Goal: Task Accomplishment & Management: Manage account settings

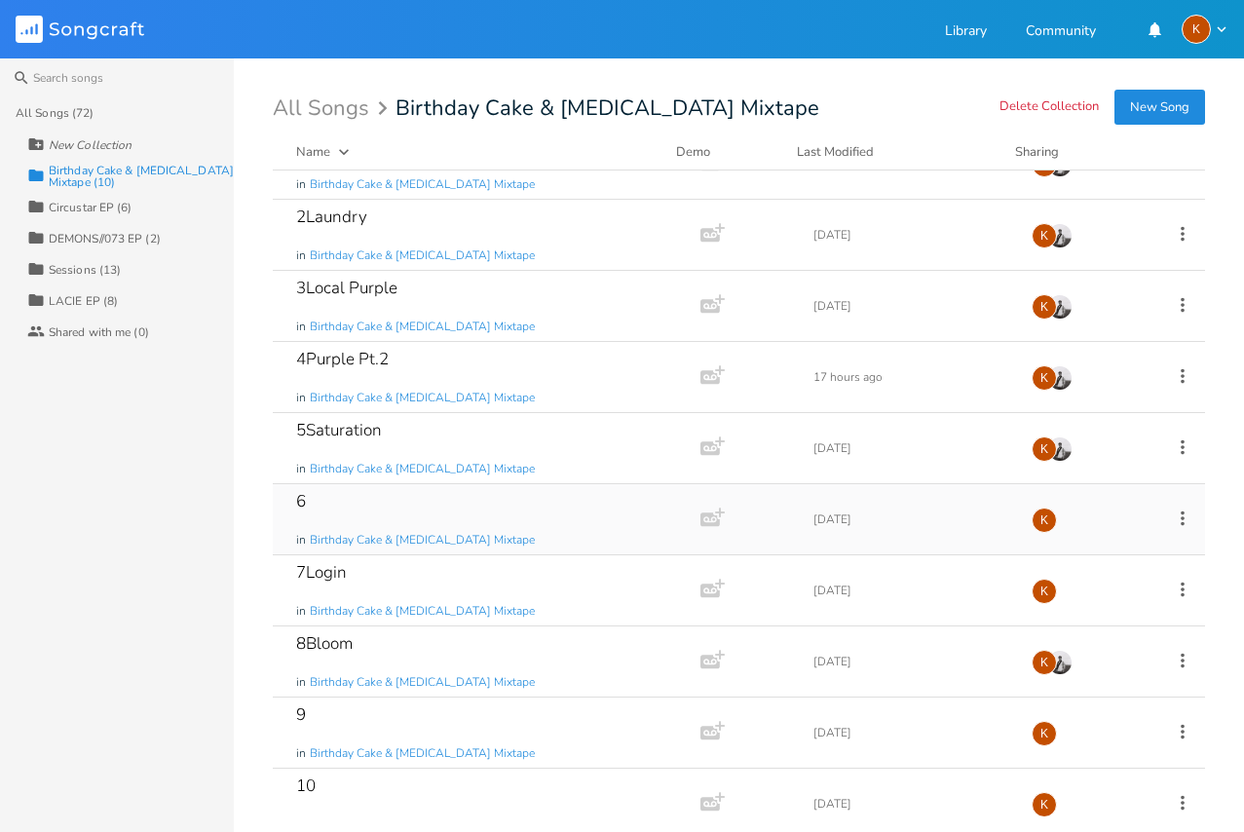
scroll to position [65, 0]
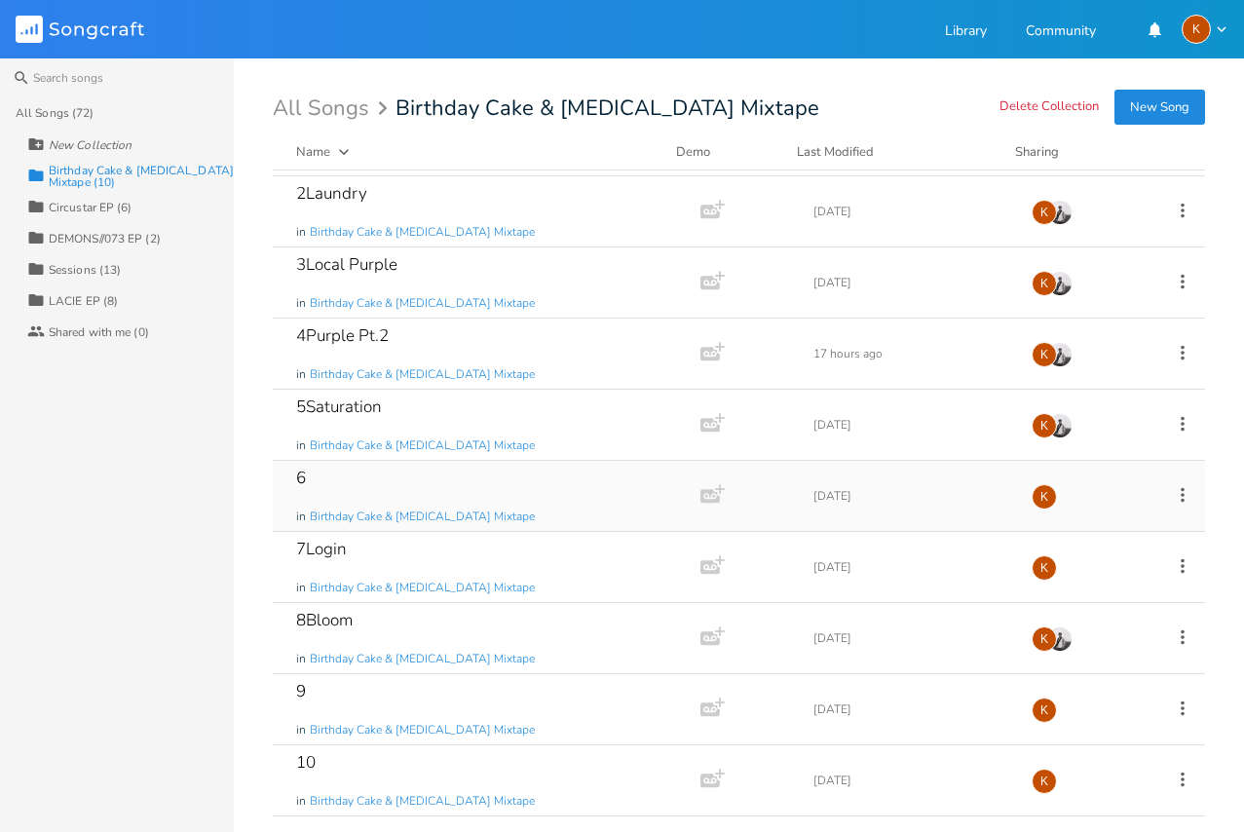
click at [1172, 488] on icon at bounding box center [1182, 494] width 21 height 21
click at [1120, 536] on li "Edit Rename" at bounding box center [1092, 525] width 156 height 33
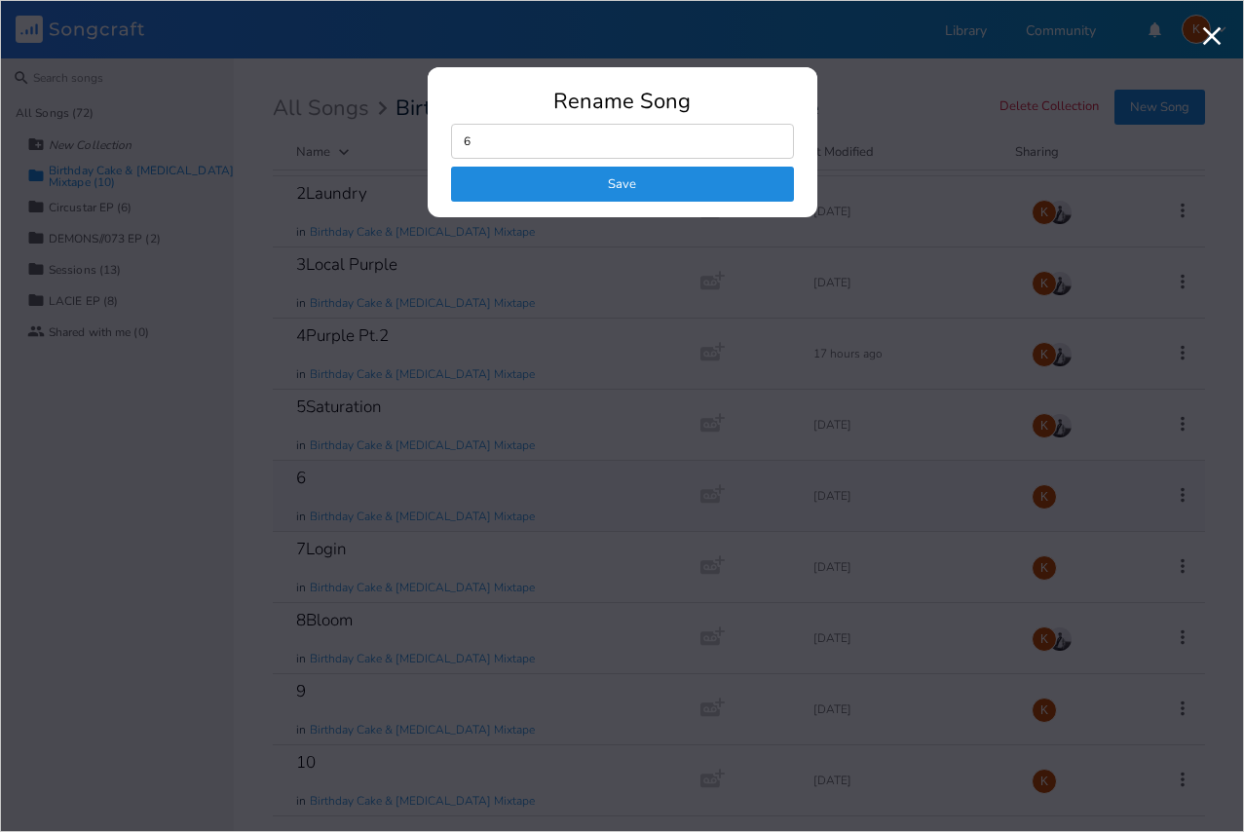
click at [572, 143] on input "6" at bounding box center [622, 141] width 343 height 35
type input "6Detective"
click button "Save" at bounding box center [622, 184] width 343 height 35
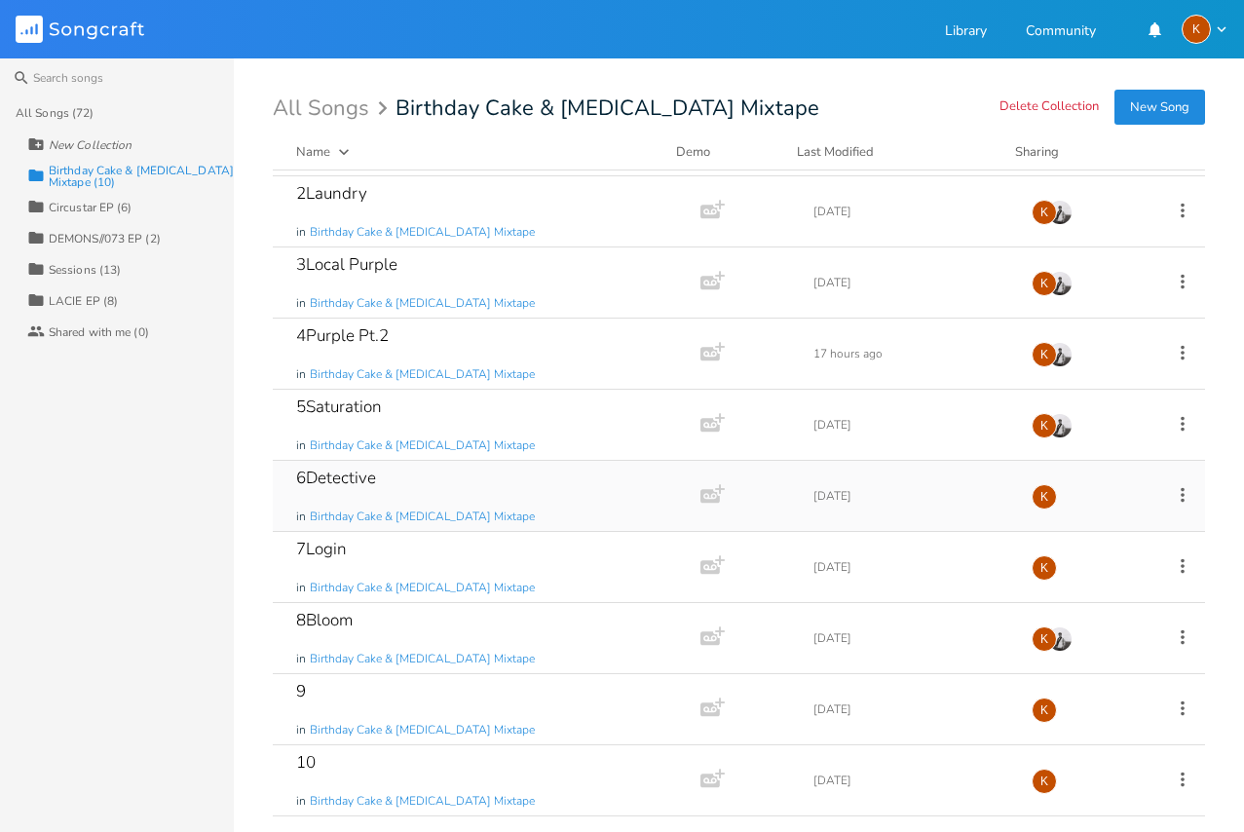
click at [1181, 490] on icon at bounding box center [1183, 494] width 4 height 15
click at [1087, 513] on li "Edit Rename" at bounding box center [1092, 525] width 156 height 33
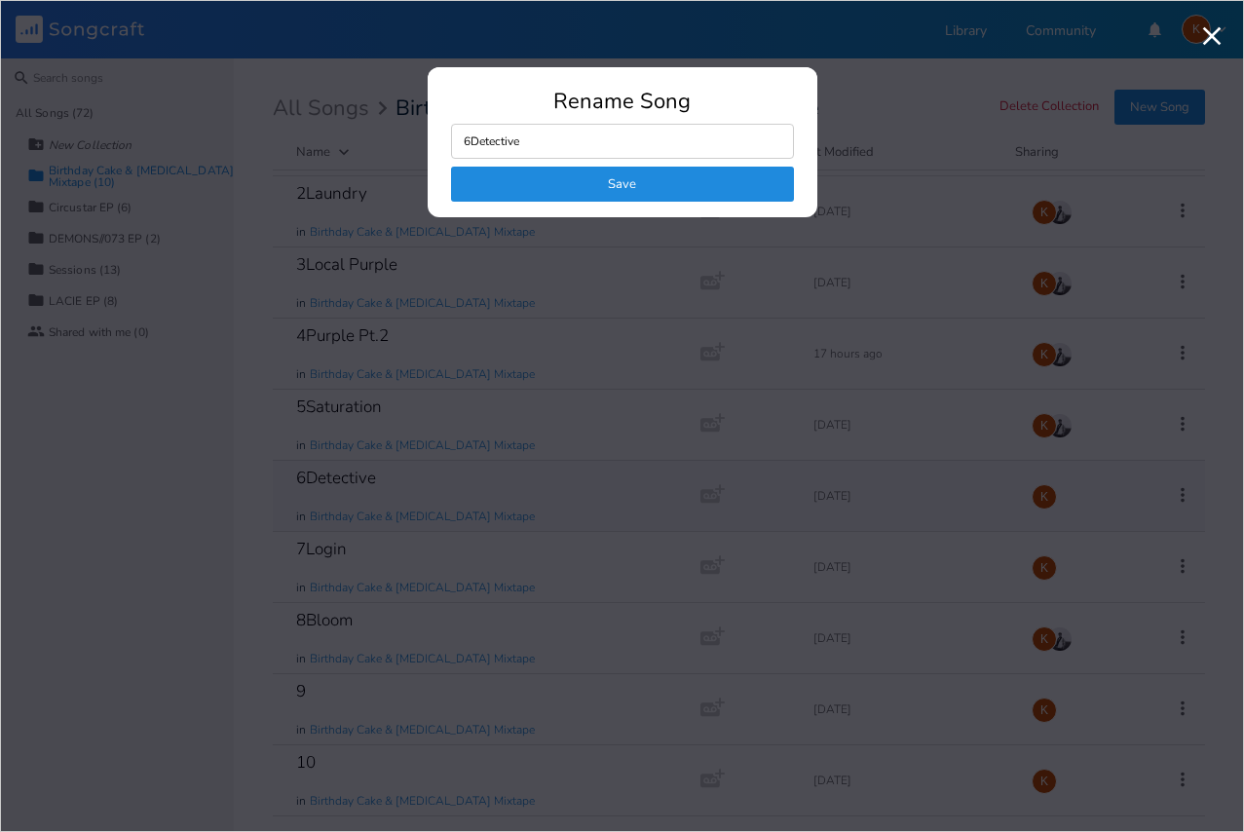
click at [551, 130] on input "6Detective" at bounding box center [622, 141] width 343 height 35
type input "6Detective/Alt"
click button "Save" at bounding box center [622, 184] width 343 height 35
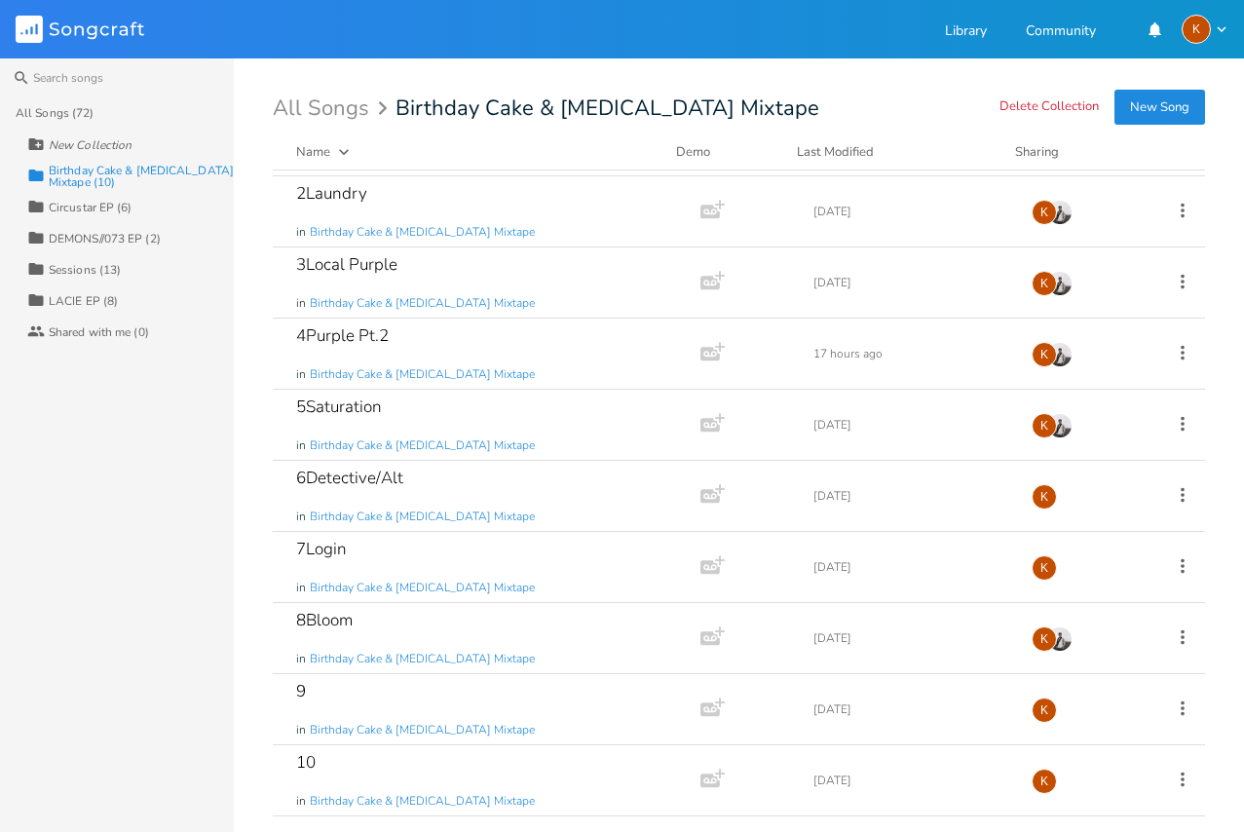
click at [1176, 493] on icon at bounding box center [1182, 494] width 21 height 21
click at [1092, 519] on li "Edit Rename" at bounding box center [1092, 525] width 156 height 33
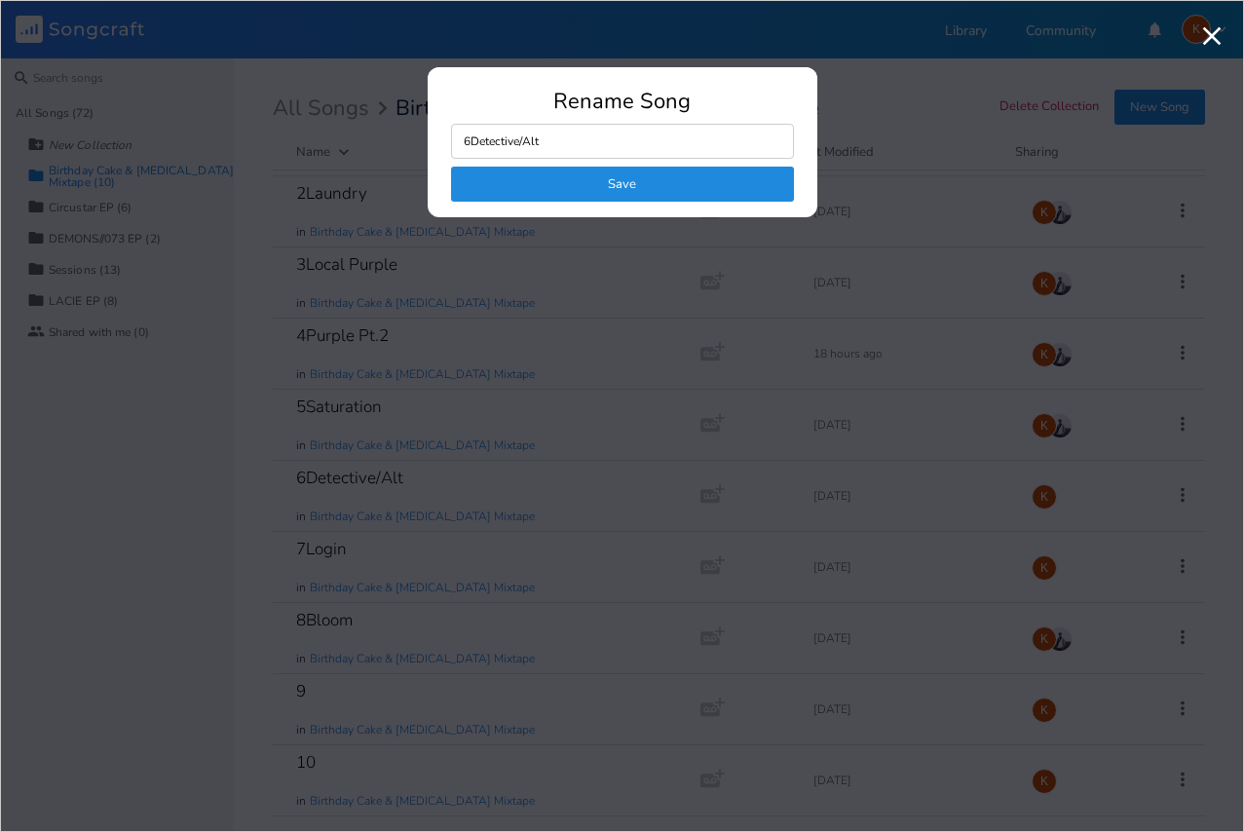
click at [558, 146] on input "6Detective/Alt" at bounding box center [622, 141] width 343 height 35
type input "6Detective/Alt/COUNTY EXPERIMENT"
click button "Save" at bounding box center [622, 184] width 343 height 35
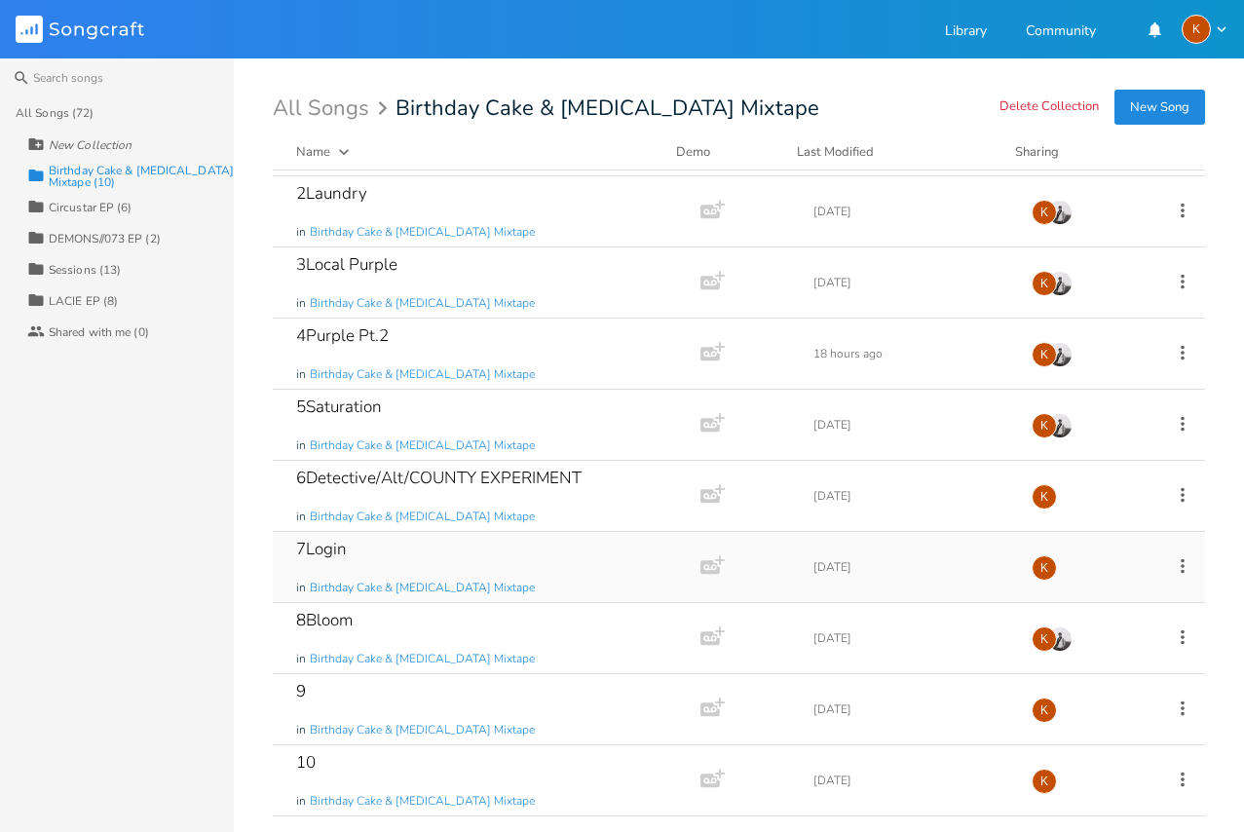
click at [1181, 571] on icon at bounding box center [1183, 565] width 4 height 15
click at [1123, 592] on li "Edit Rename" at bounding box center [1092, 596] width 156 height 33
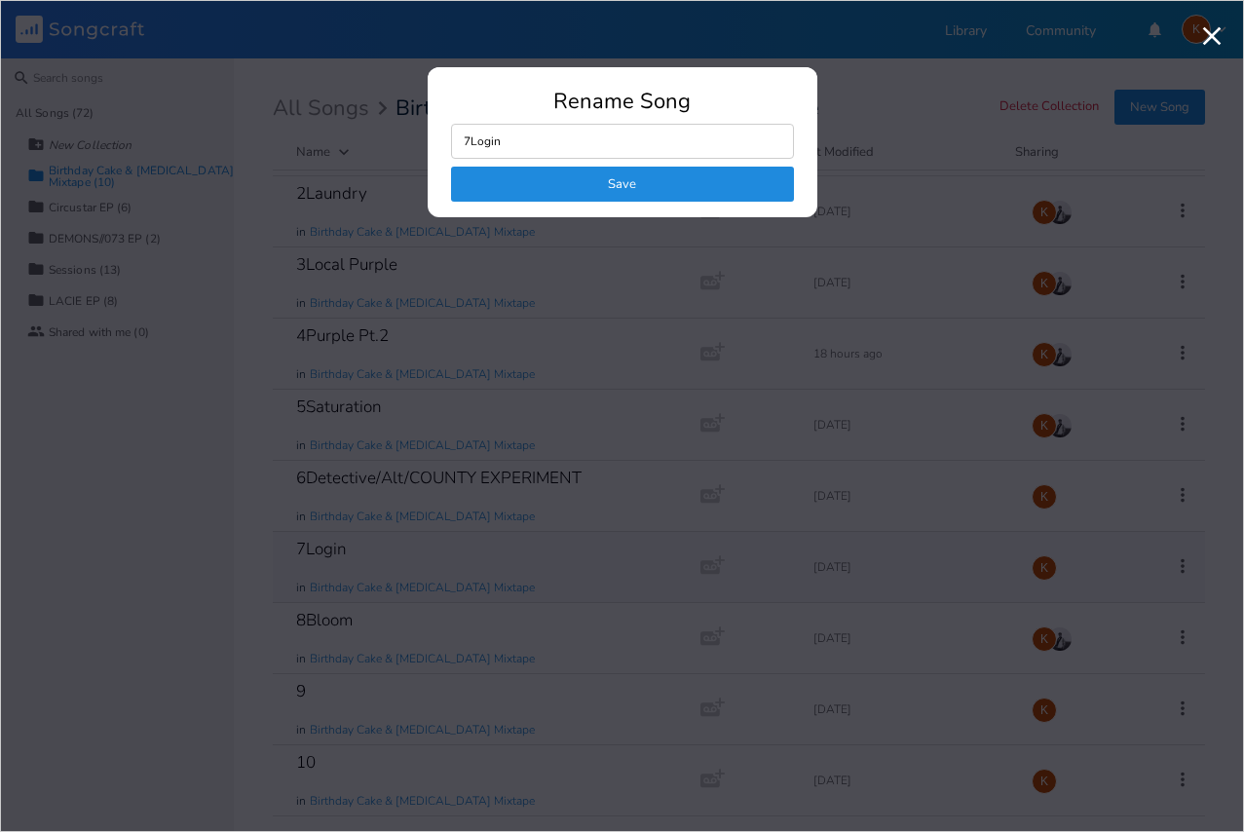
click at [577, 132] on input "7Login" at bounding box center [622, 141] width 343 height 35
type input "7Logout"
click button "Save" at bounding box center [622, 184] width 343 height 35
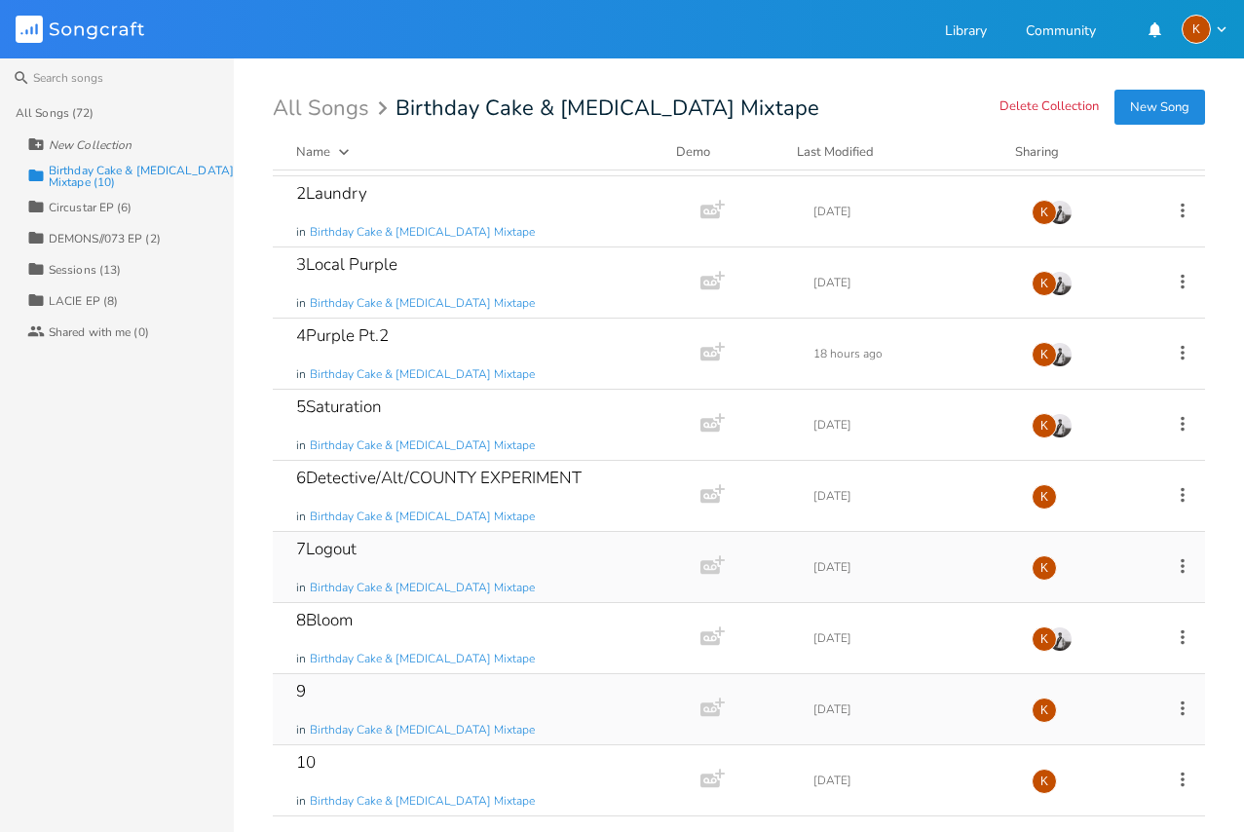
click at [1181, 709] on icon at bounding box center [1183, 708] width 4 height 15
click at [1064, 516] on span "Edit Rename" at bounding box center [1052, 523] width 61 height 14
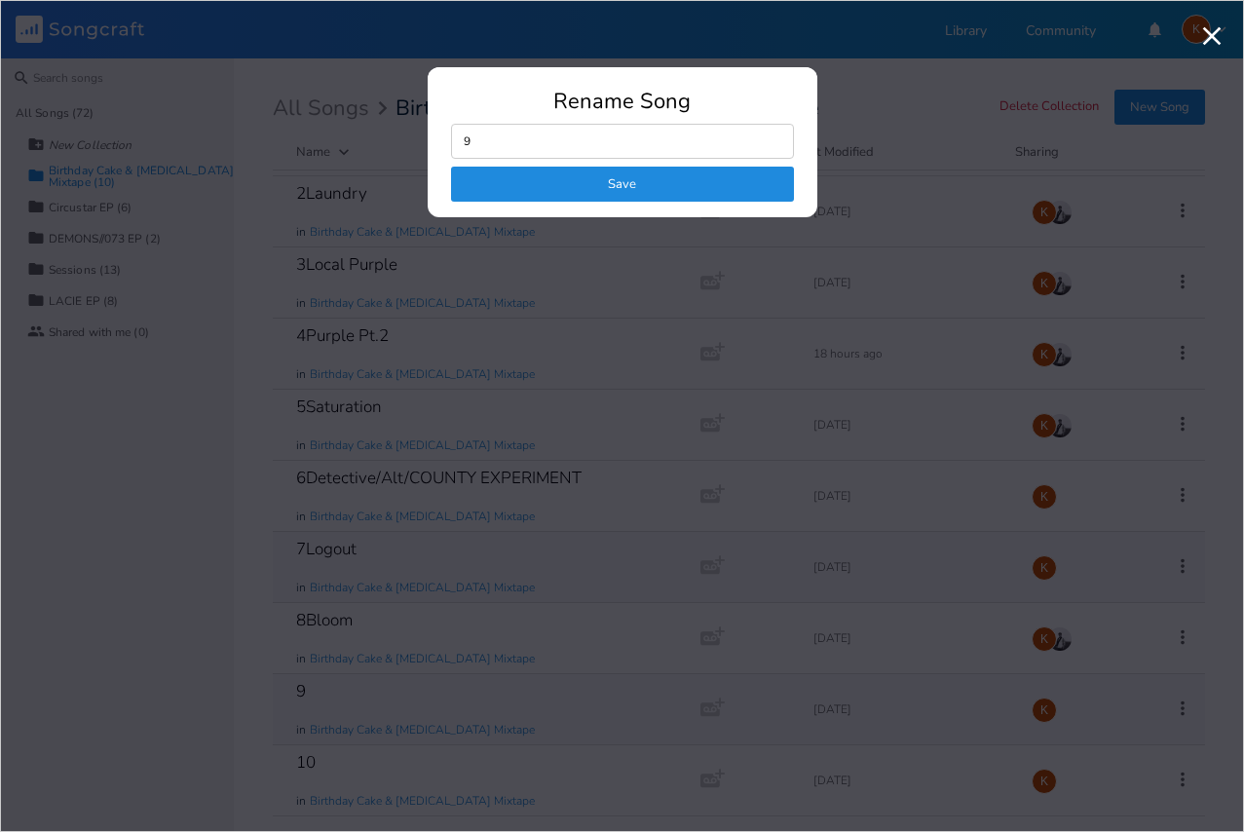
click at [607, 141] on input "9" at bounding box center [622, 141] width 343 height 35
type input "9Shark Pool Float"
click button "Save" at bounding box center [622, 184] width 343 height 35
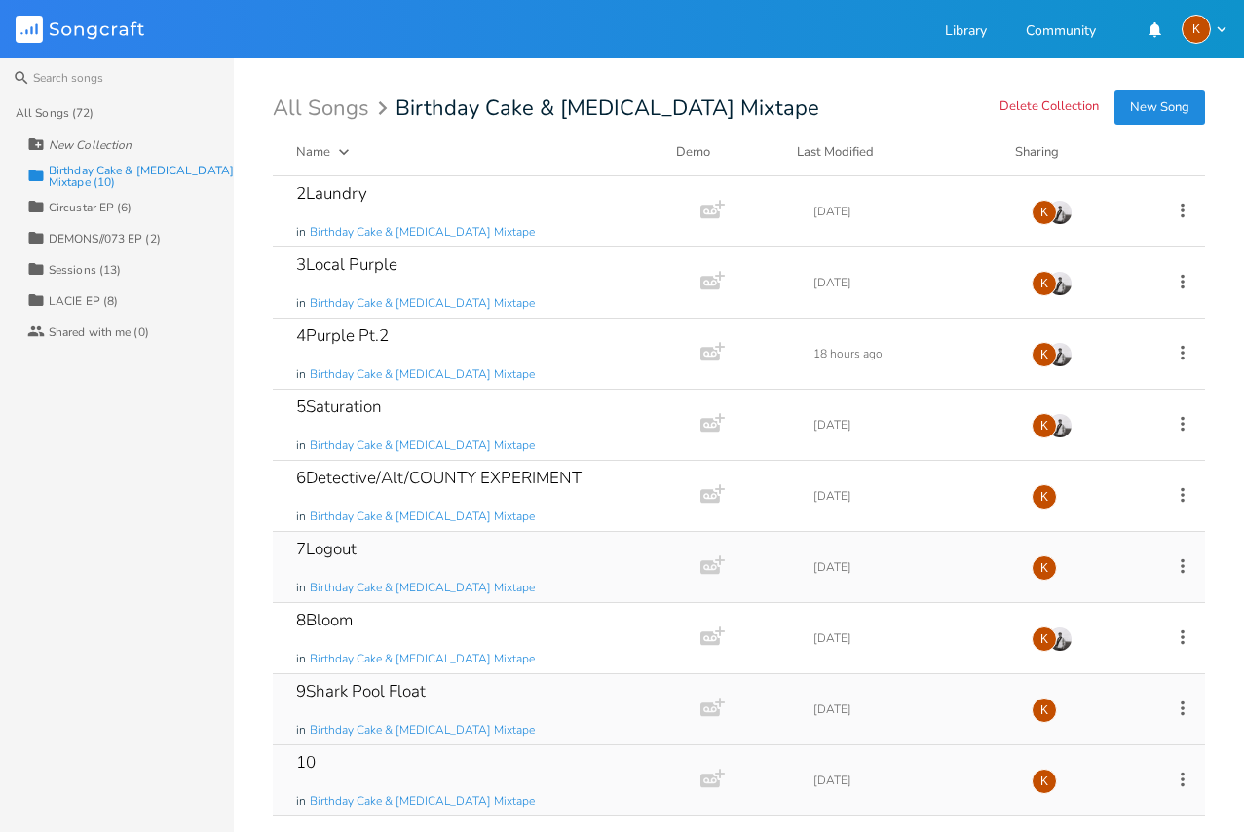
click at [1172, 777] on icon at bounding box center [1182, 779] width 21 height 21
click at [181, 633] on div "All Songs (72) New Collection Collection Birthday Cake & [MEDICAL_DATA] Mixtape…" at bounding box center [117, 464] width 234 height 735
click at [1172, 707] on icon at bounding box center [1182, 708] width 21 height 21
click at [1079, 518] on span "Edit Rename" at bounding box center [1052, 523] width 61 height 14
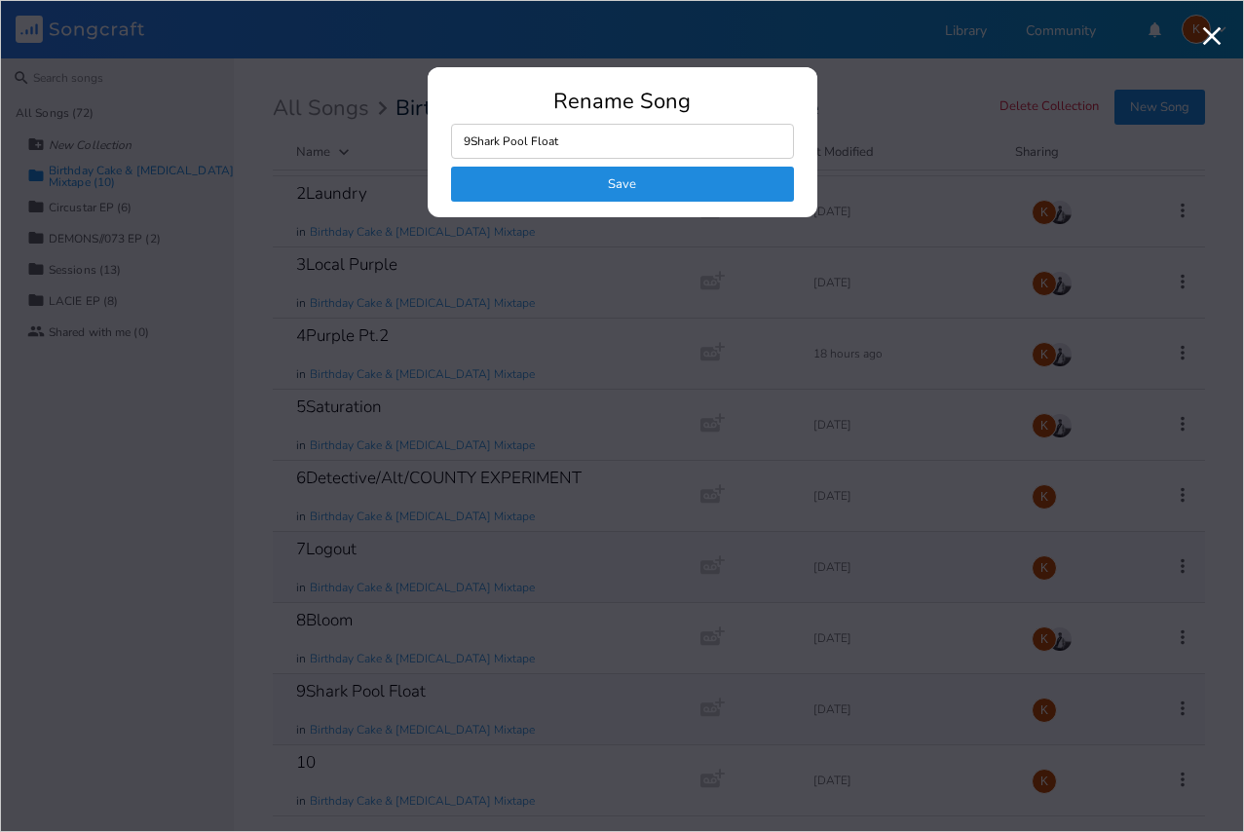
click at [578, 151] on input "9Shark Pool Float" at bounding box center [622, 141] width 343 height 35
drag, startPoint x: 575, startPoint y: 139, endPoint x: 472, endPoint y: 150, distance: 103.9
click at [472, 150] on input "9Shark Pool Float" at bounding box center [622, 141] width 343 height 35
type input "9"
click at [547, 190] on button "Save" at bounding box center [622, 184] width 343 height 35
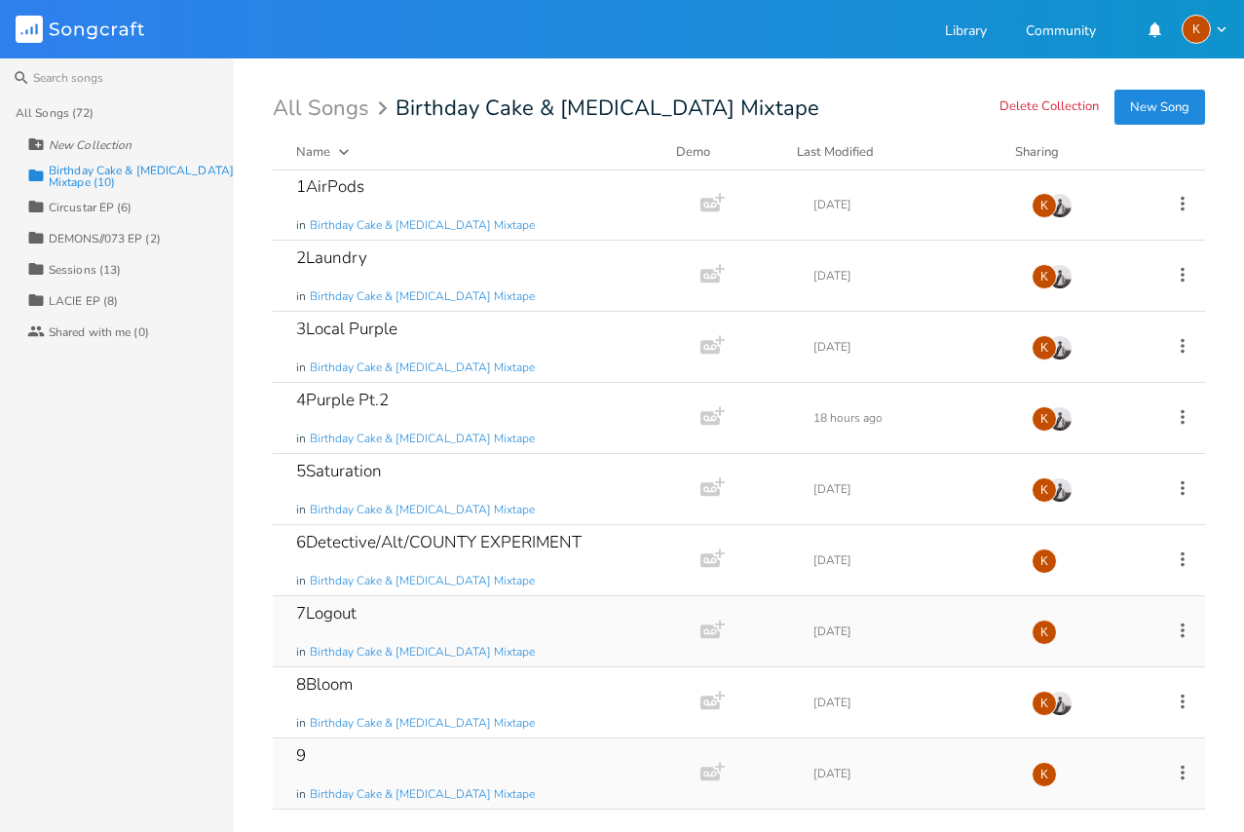
scroll to position [0, 0]
click at [1134, 193] on div "1AirPods in Birthday Cake & [MEDICAL_DATA] Mixtape Add Demo [DATE] K" at bounding box center [739, 206] width 933 height 71
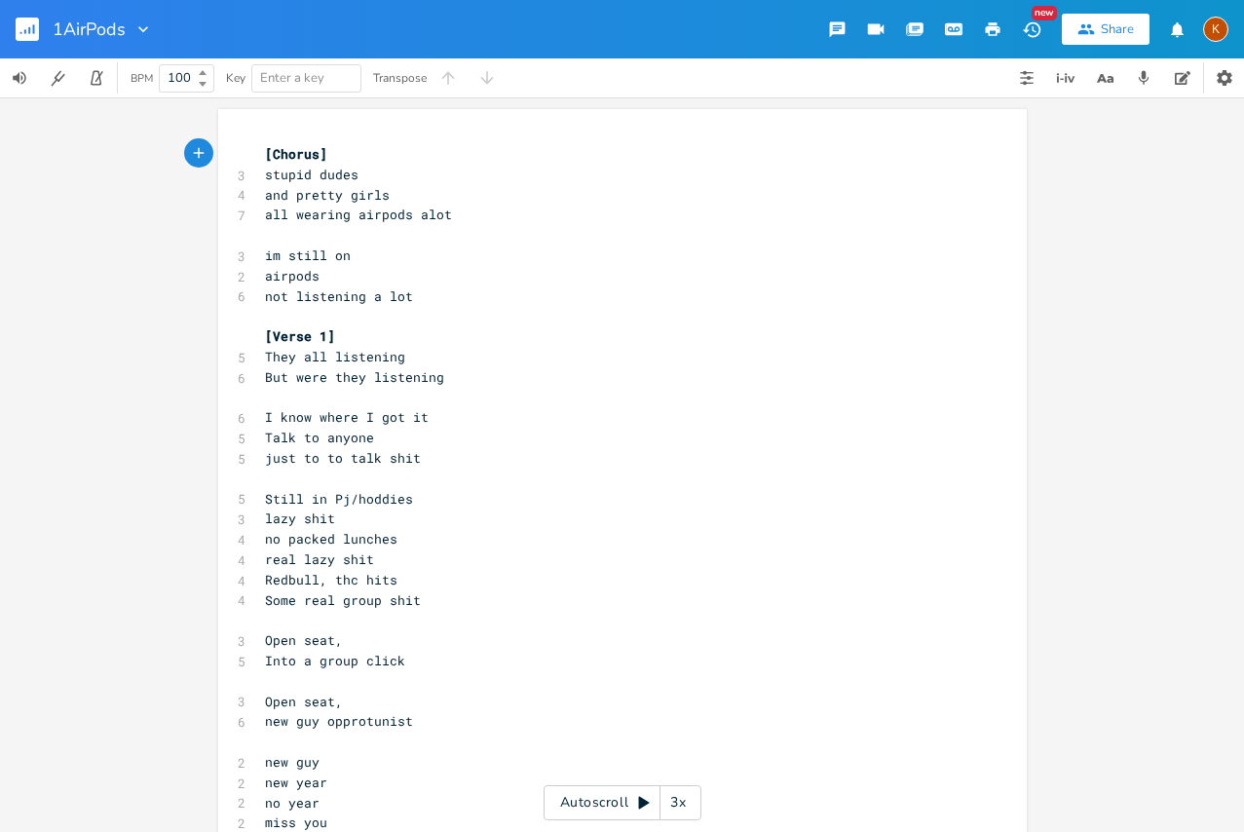
click at [1000, 27] on icon "button" at bounding box center [993, 29] width 15 height 14
click at [25, 25] on rect "button" at bounding box center [27, 29] width 23 height 23
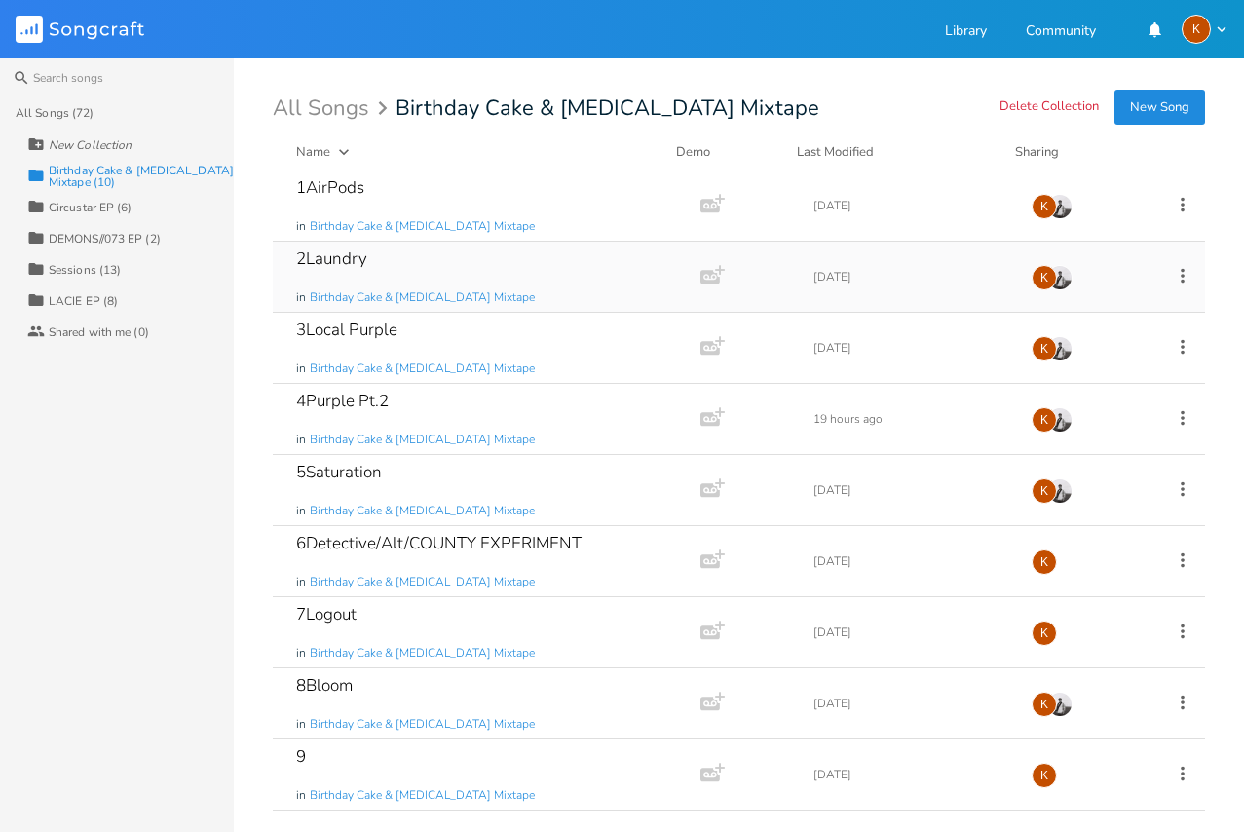
click at [1173, 279] on icon at bounding box center [1182, 275] width 21 height 21
click at [211, 296] on div "Collection LACIE EP (8)" at bounding box center [130, 300] width 207 height 31
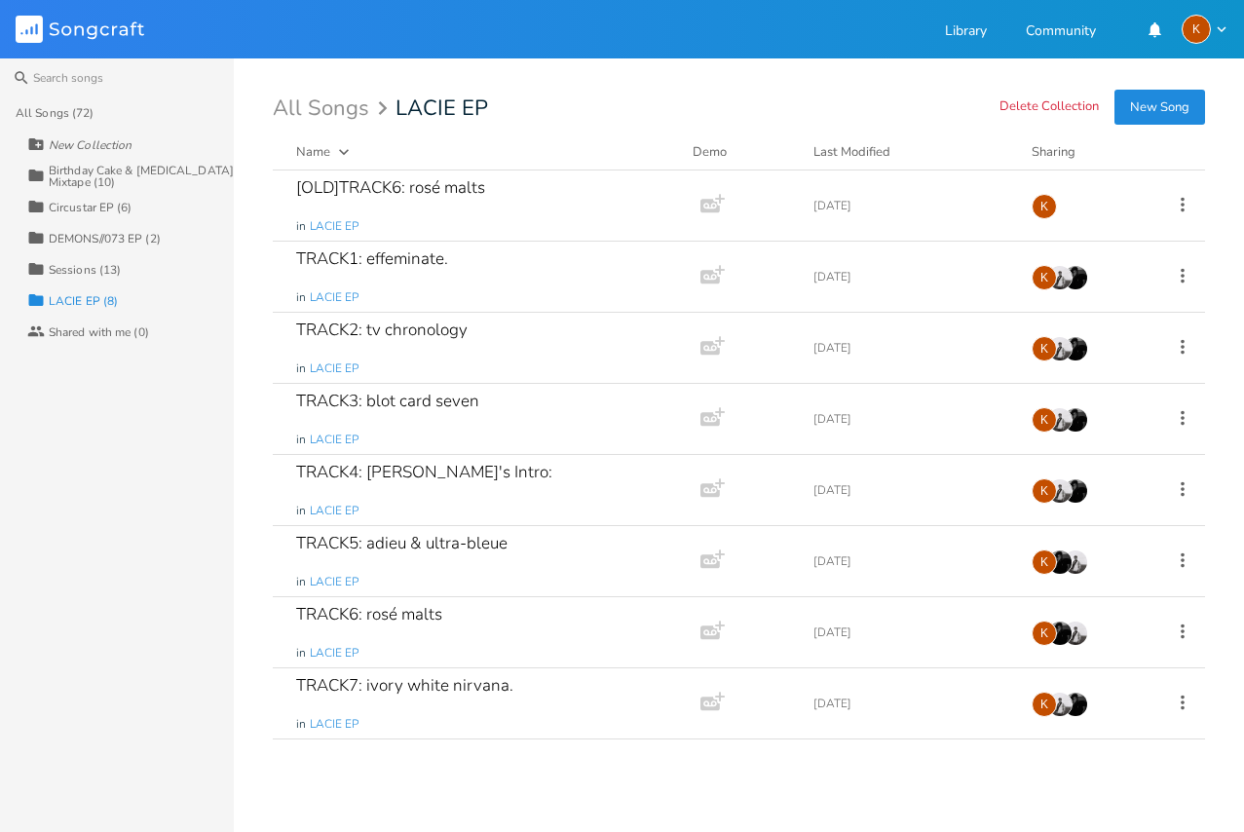
click at [107, 178] on div "Birthday Cake & [MEDICAL_DATA] Mixtape (10)" at bounding box center [141, 176] width 185 height 23
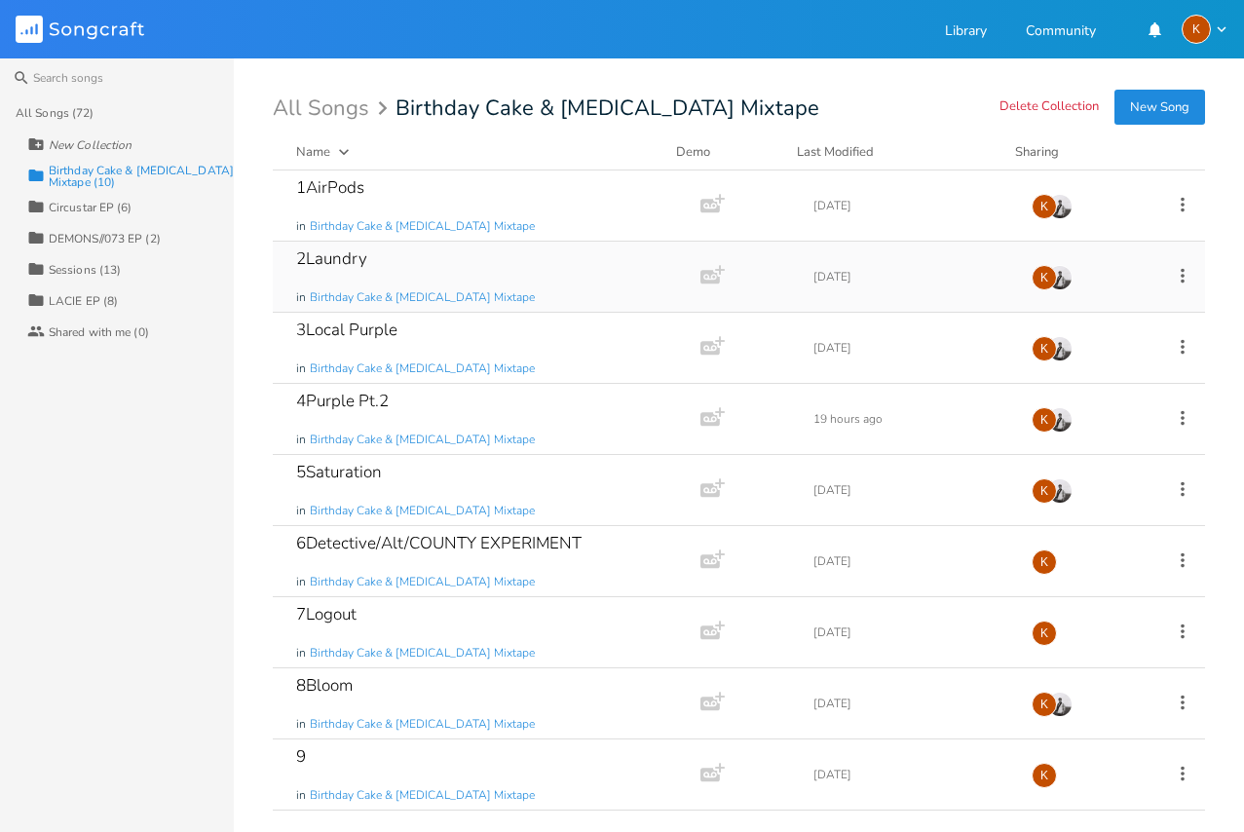
click at [1172, 270] on icon at bounding box center [1182, 275] width 21 height 21
click at [1141, 271] on div "2Laundry in Birthday Cake & [MEDICAL_DATA] Mixtape Add Demo [DATE] K" at bounding box center [739, 277] width 933 height 71
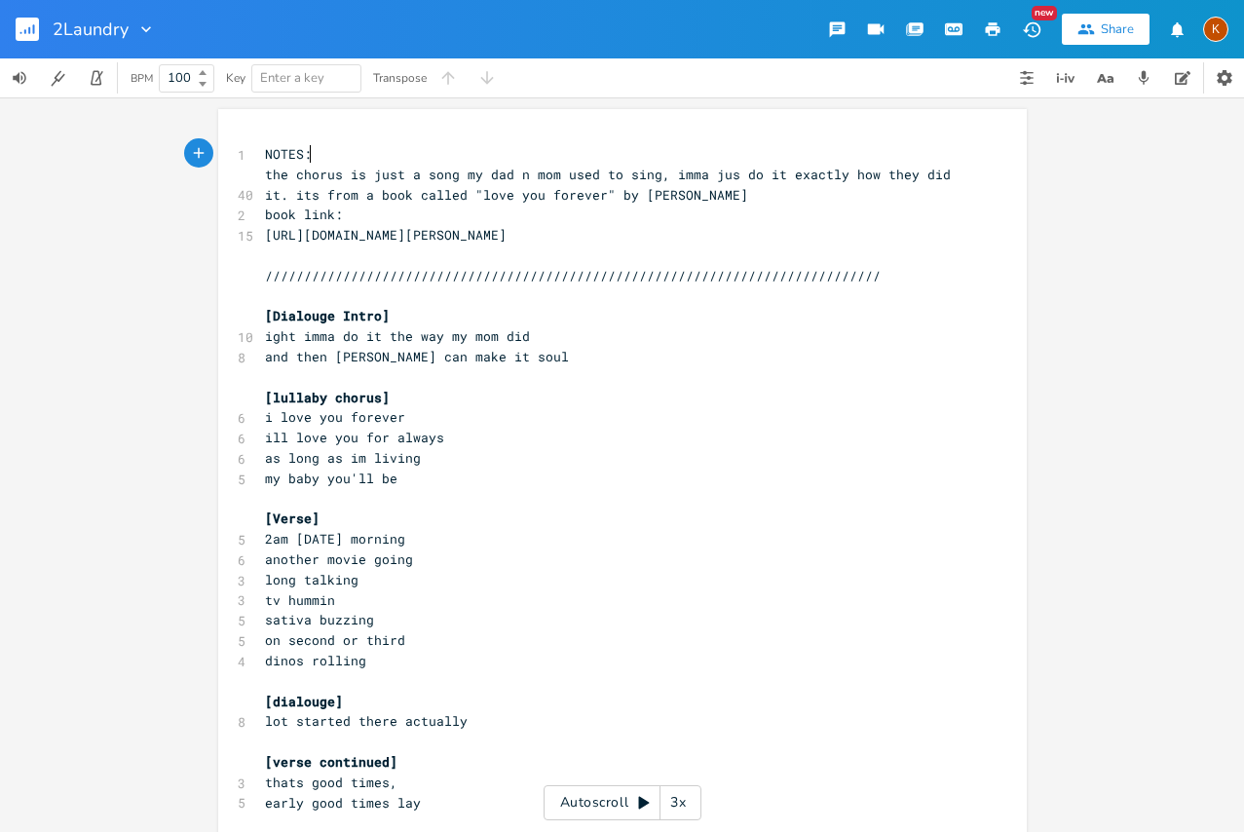
click at [986, 19] on button "button" at bounding box center [993, 29] width 39 height 35
click at [29, 50] on button "button" at bounding box center [35, 29] width 39 height 47
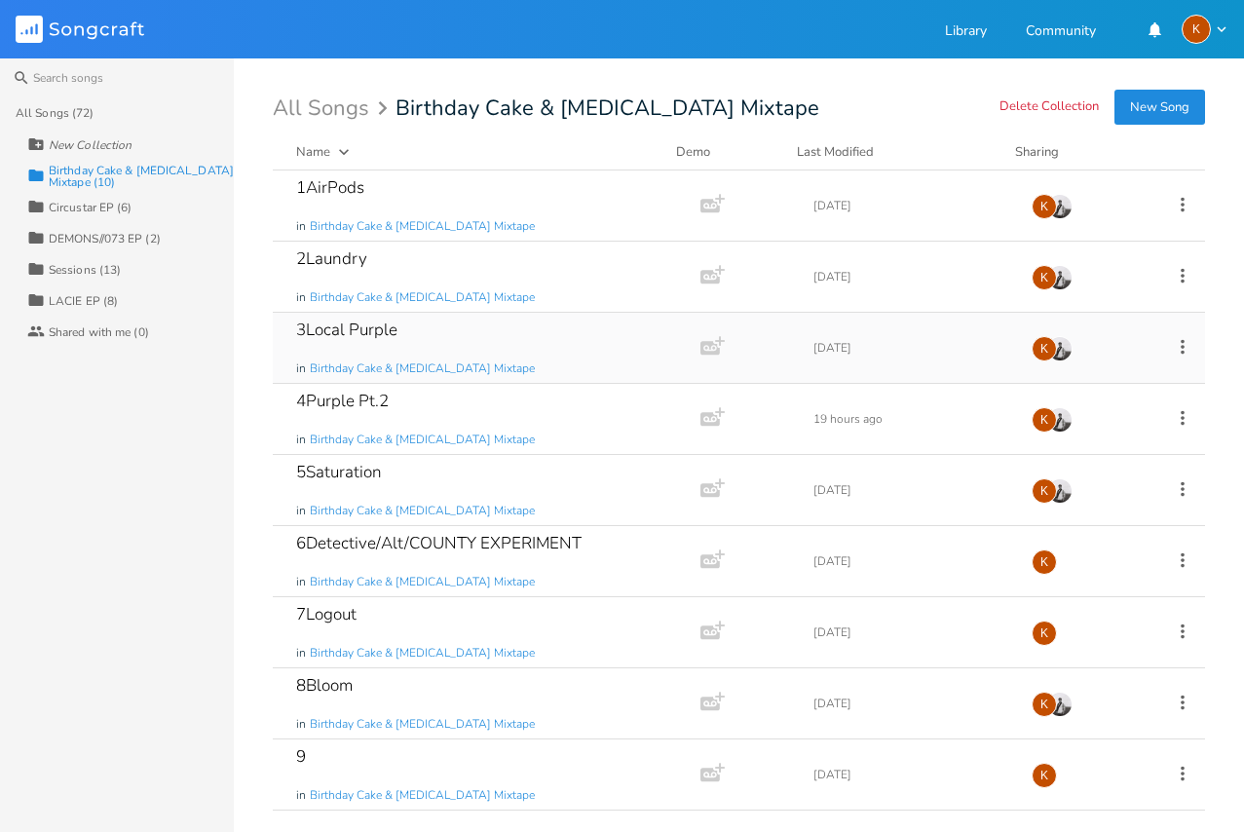
click at [1174, 342] on icon at bounding box center [1182, 346] width 21 height 21
click at [517, 323] on div "3Local Purple in Birthday Cake & [MEDICAL_DATA] Mixtape" at bounding box center [482, 348] width 373 height 70
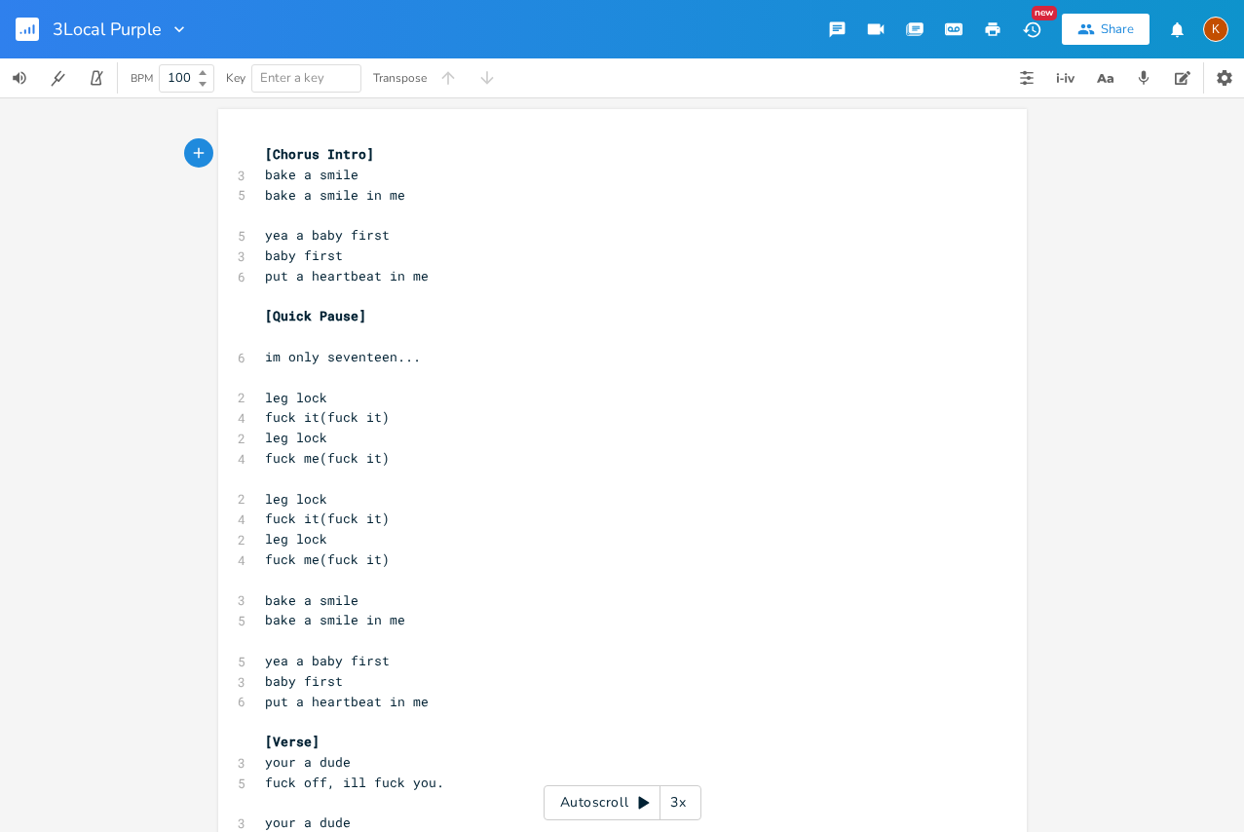
click at [985, 33] on icon "button" at bounding box center [993, 29] width 18 height 18
click at [28, 32] on rect "button" at bounding box center [27, 29] width 23 height 23
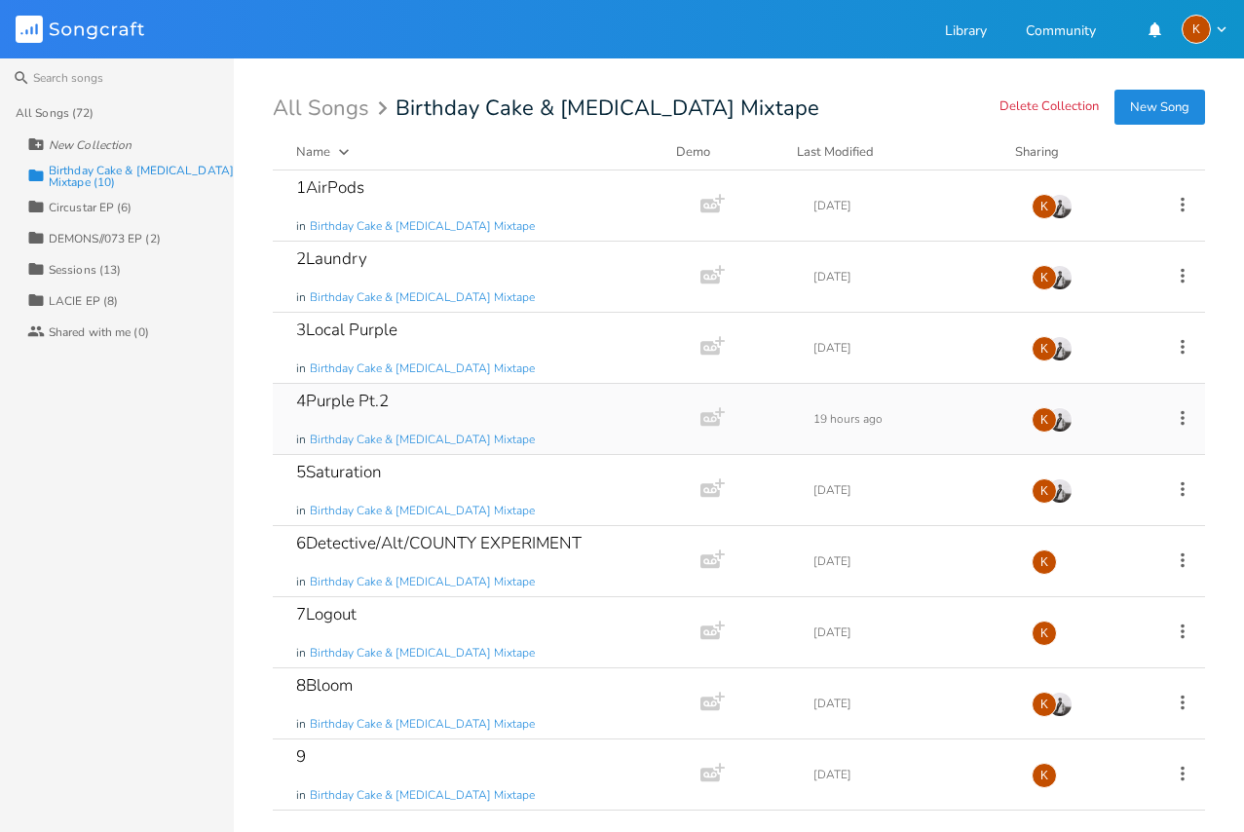
click at [948, 401] on div "4Purple Pt.2 in Birthday Cake & [MEDICAL_DATA] Mixtape Add Demo 19 hours ago K" at bounding box center [739, 419] width 933 height 71
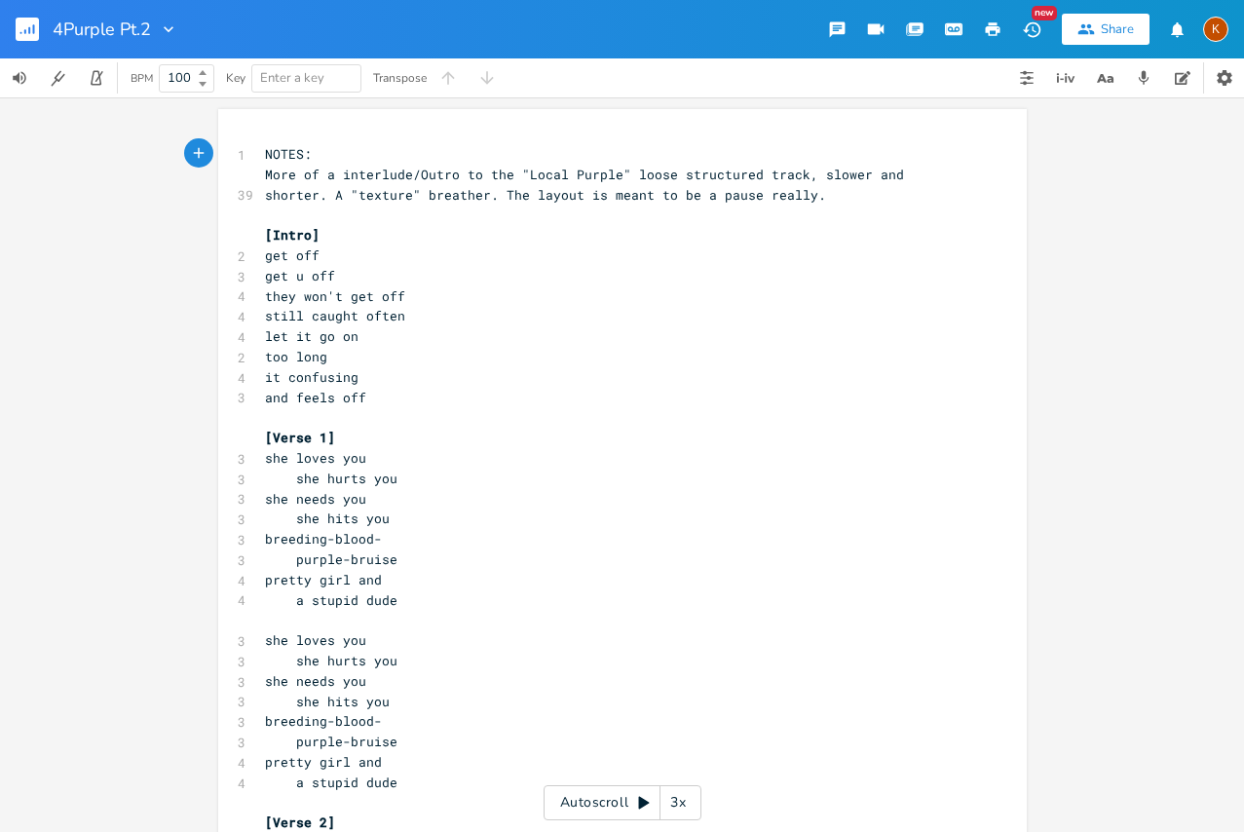
click at [984, 26] on icon "button" at bounding box center [993, 29] width 18 height 18
click at [19, 30] on rect "button" at bounding box center [27, 29] width 23 height 23
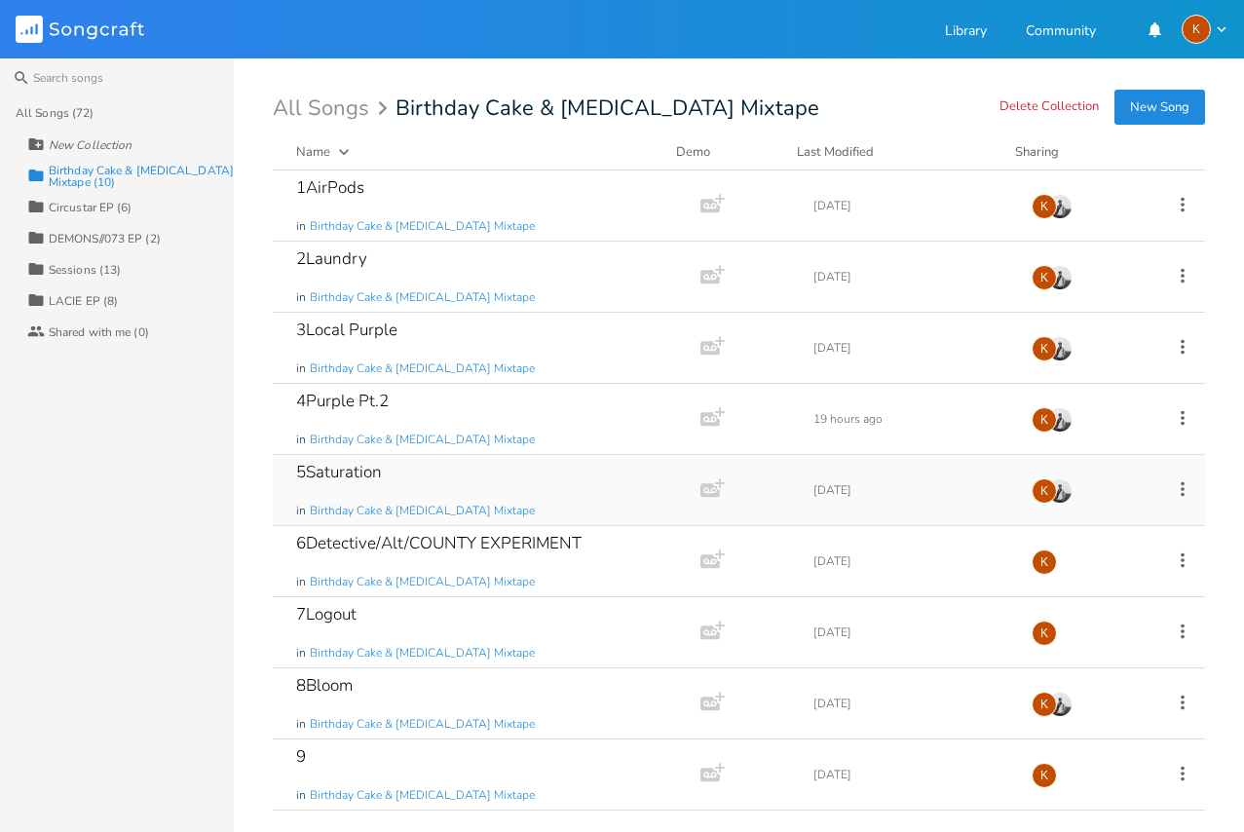
click at [583, 485] on div "5Saturation in Birthday Cake & [MEDICAL_DATA] Mixtape" at bounding box center [482, 490] width 373 height 70
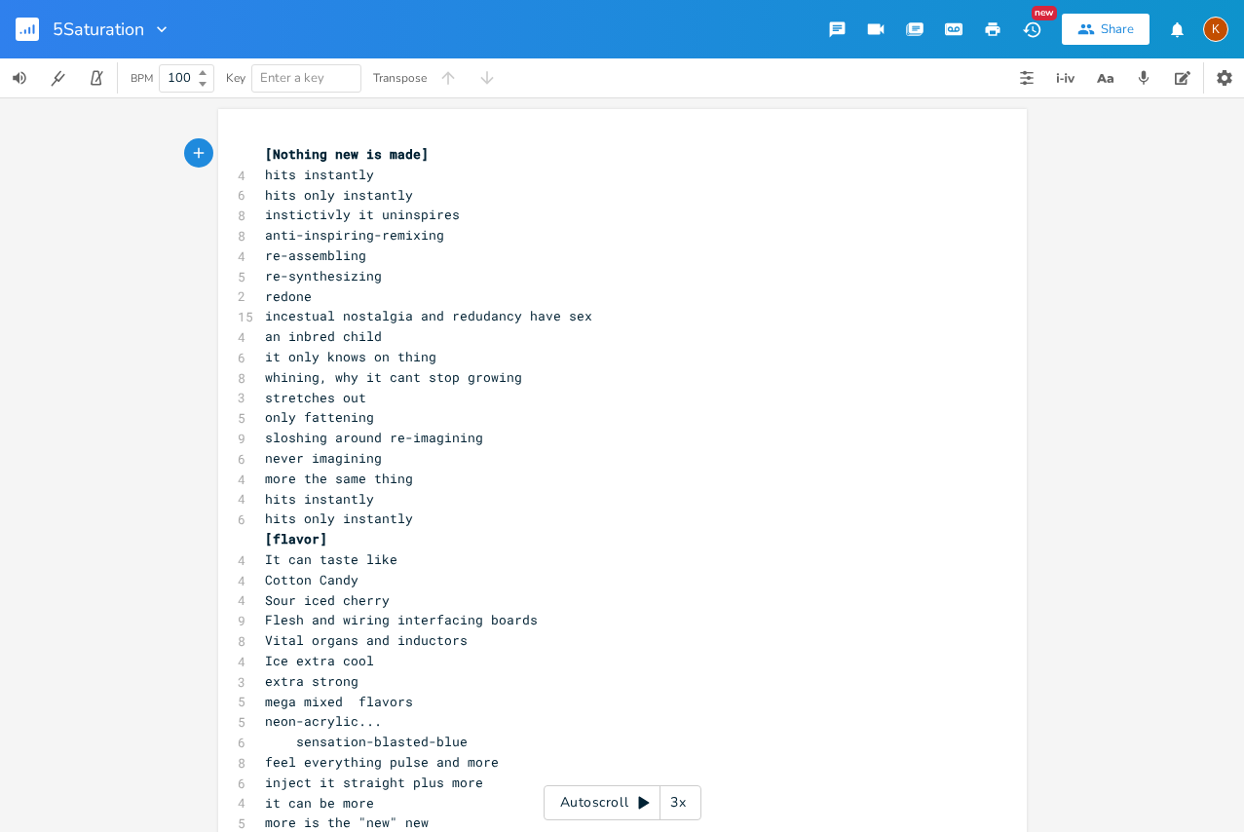
click at [980, 29] on button "button" at bounding box center [993, 29] width 39 height 35
click at [31, 28] on rect "button" at bounding box center [27, 29] width 23 height 23
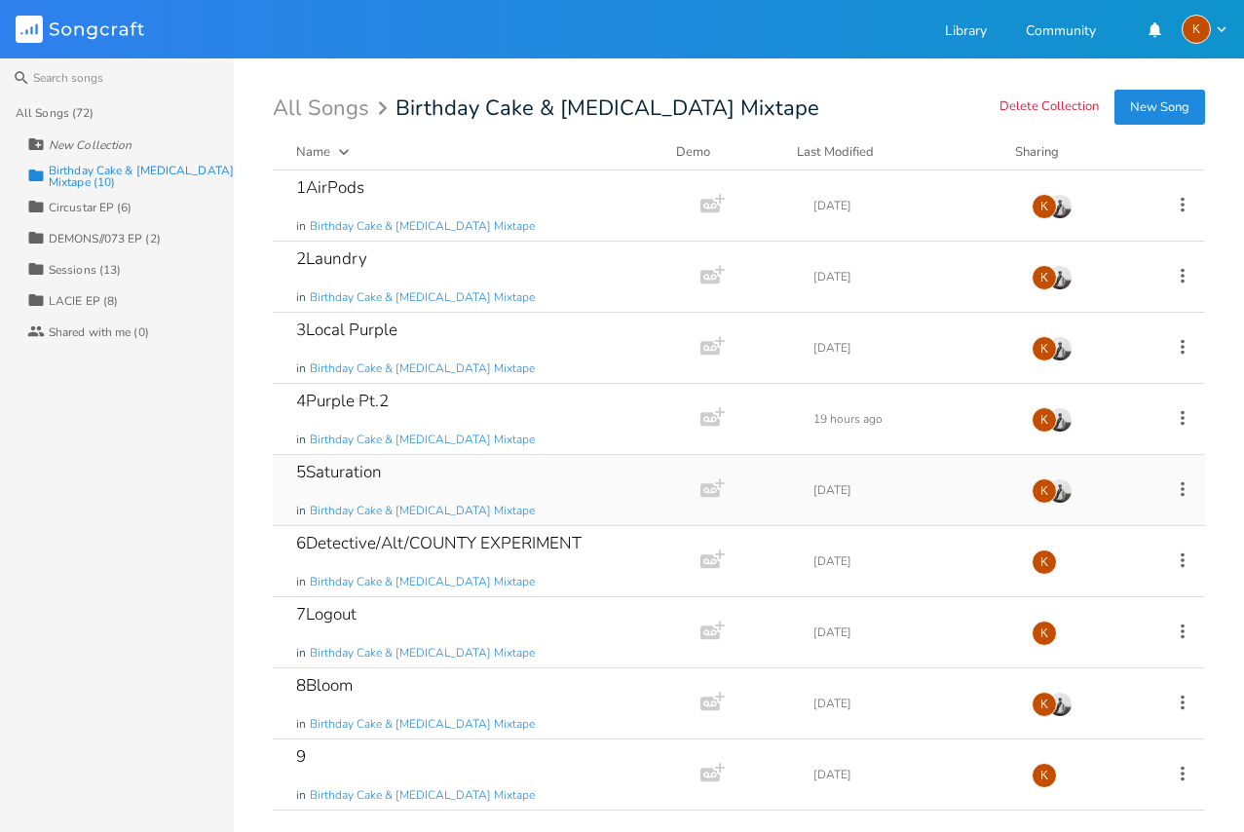
scroll to position [65, 0]
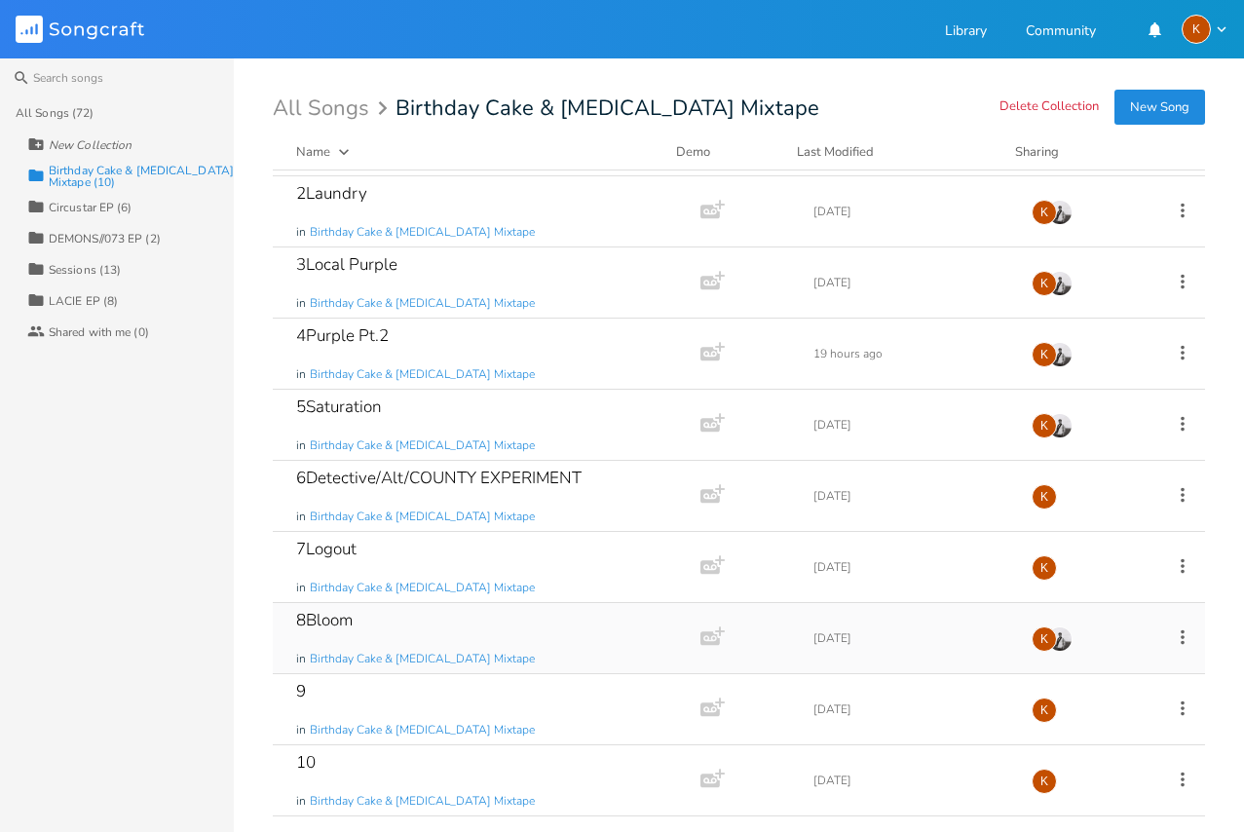
click at [1174, 632] on icon at bounding box center [1182, 637] width 21 height 21
click at [624, 629] on div "8Bloom in Birthday Cake & [MEDICAL_DATA] Mixtape" at bounding box center [482, 638] width 373 height 70
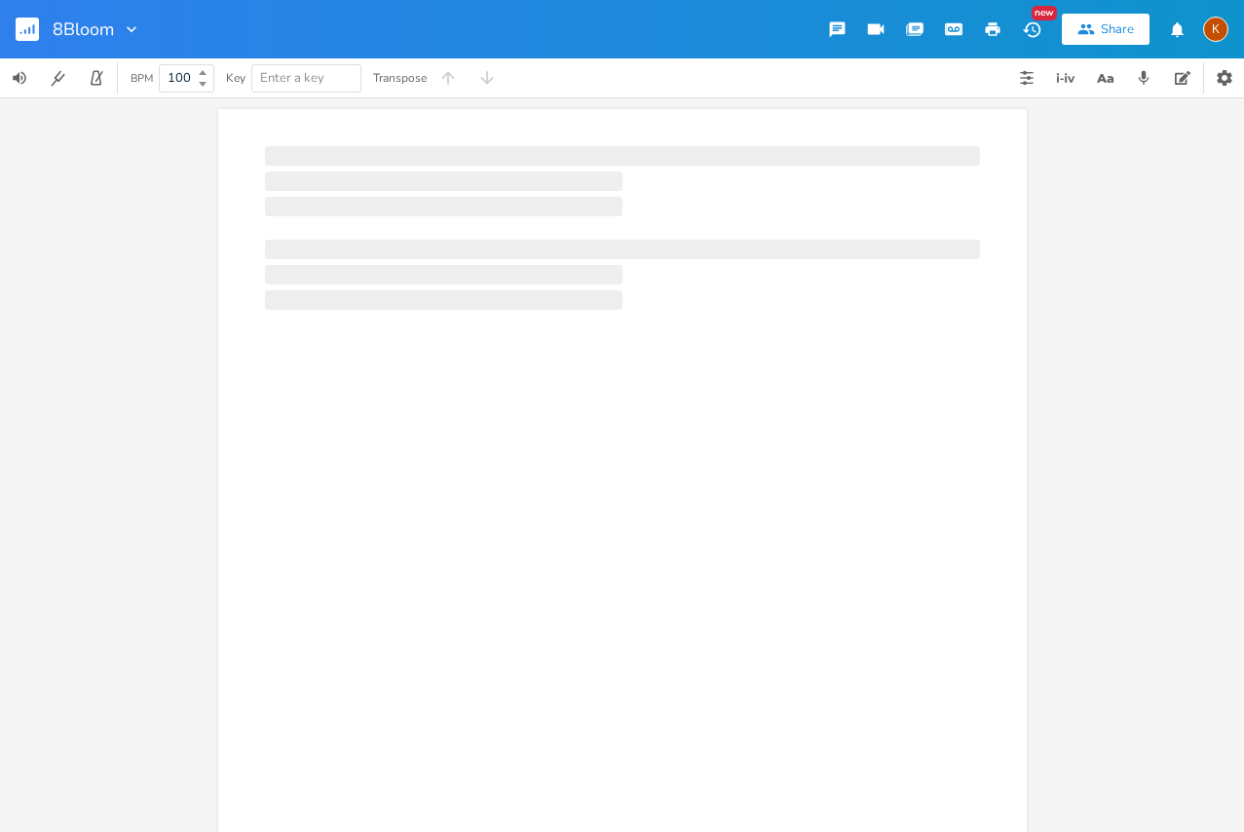
click at [989, 23] on icon "button" at bounding box center [993, 29] width 15 height 14
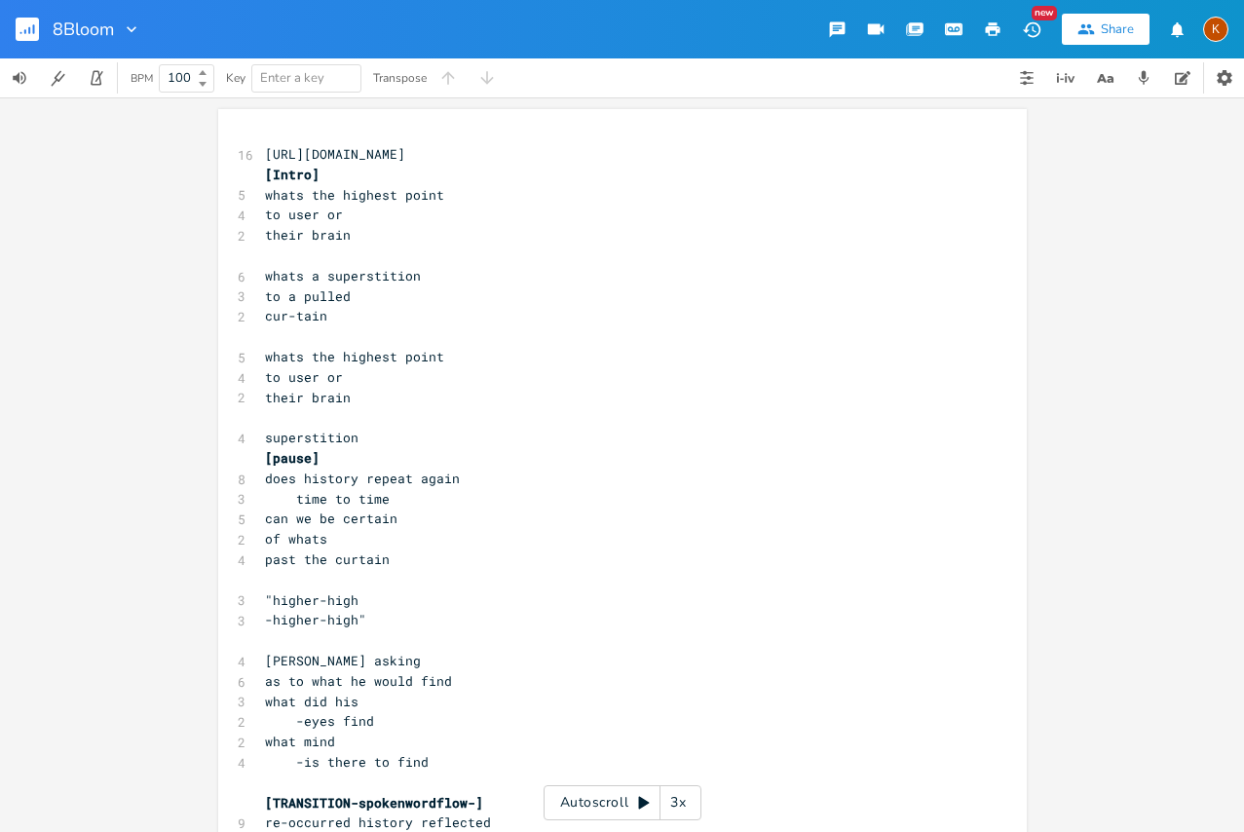
click at [18, 29] on rect "button" at bounding box center [27, 29] width 23 height 23
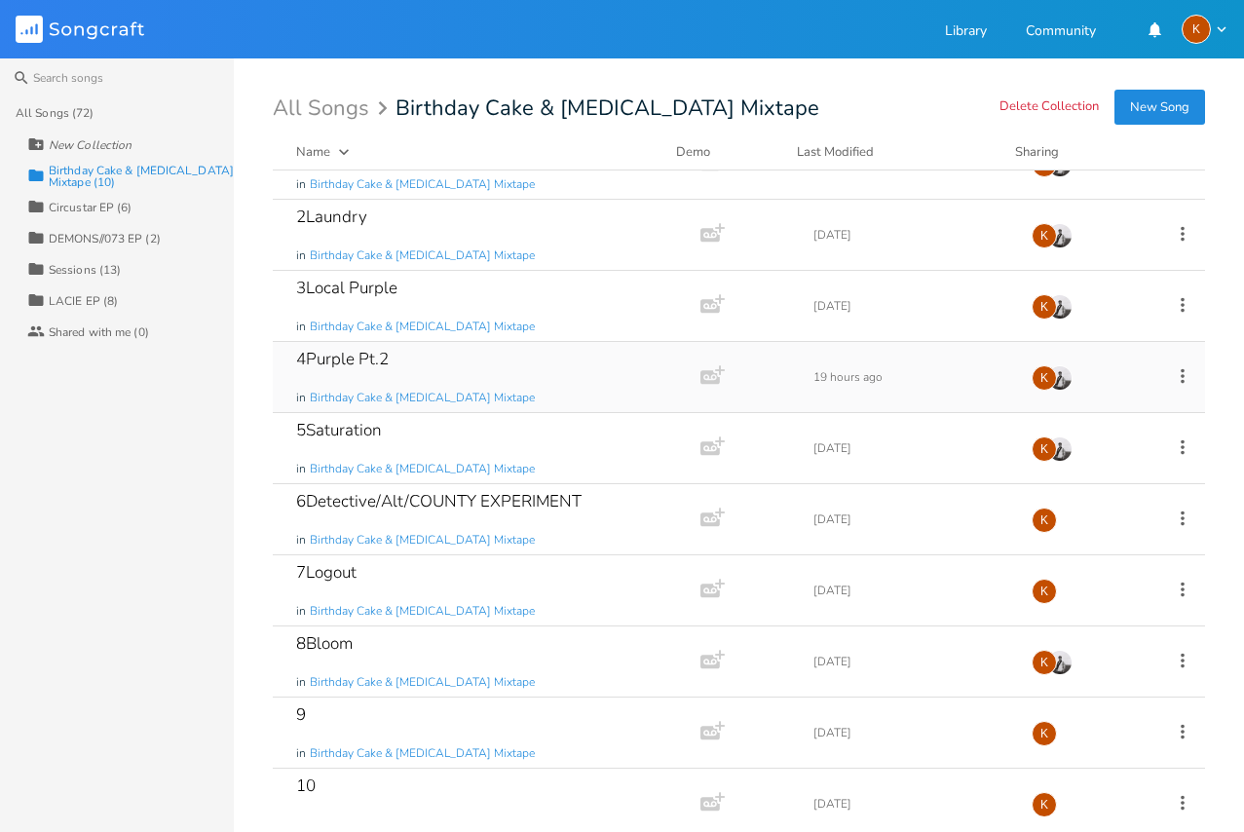
scroll to position [65, 0]
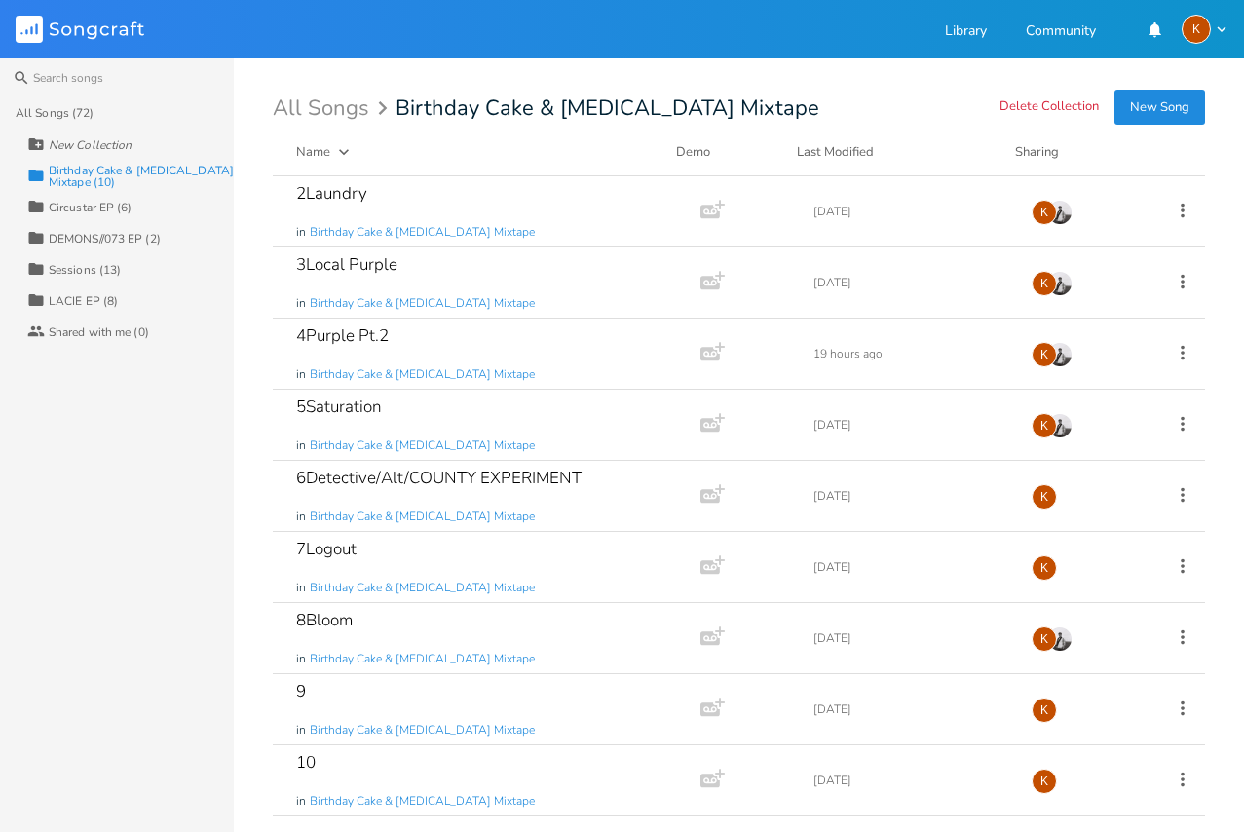
click at [99, 194] on div "Collection Circustar EP (6)" at bounding box center [130, 206] width 207 height 31
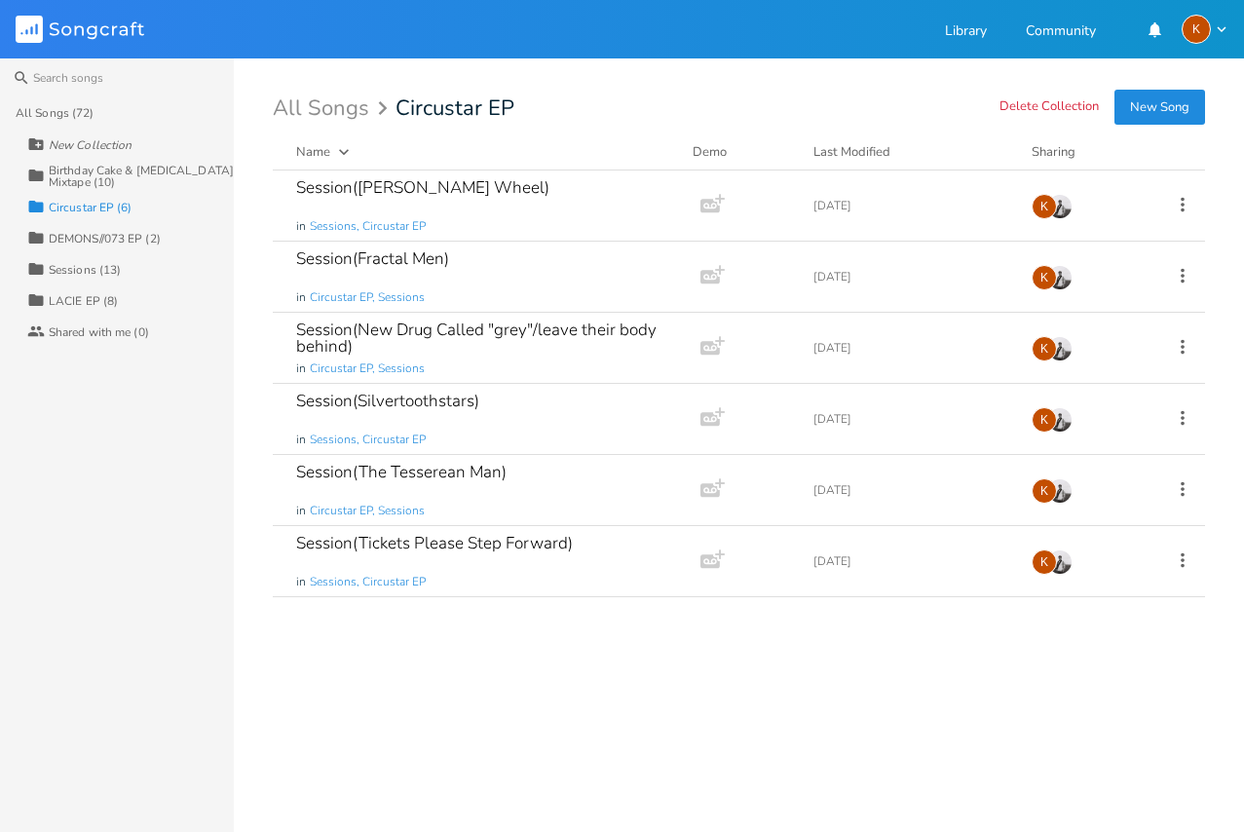
click at [93, 177] on div "Birthday Cake & [MEDICAL_DATA] Mixtape (10)" at bounding box center [141, 176] width 185 height 23
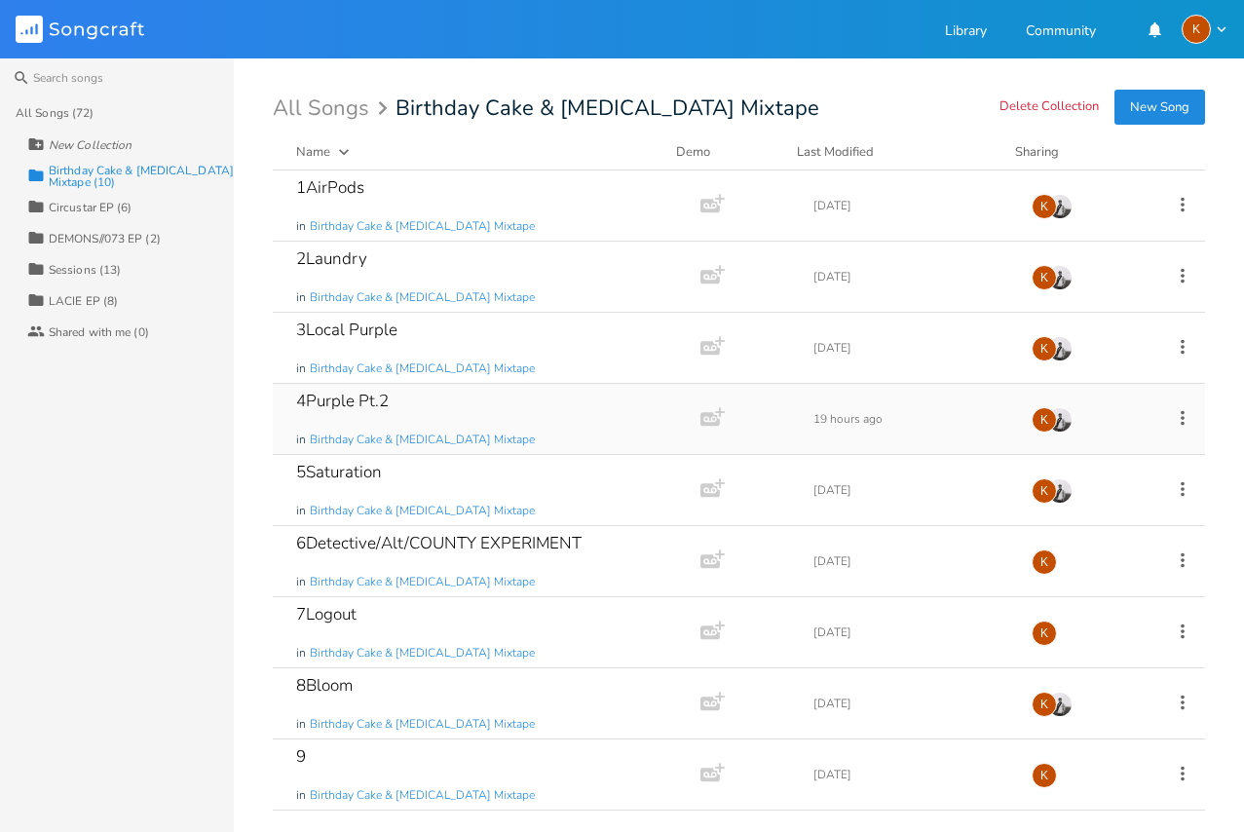
scroll to position [65, 0]
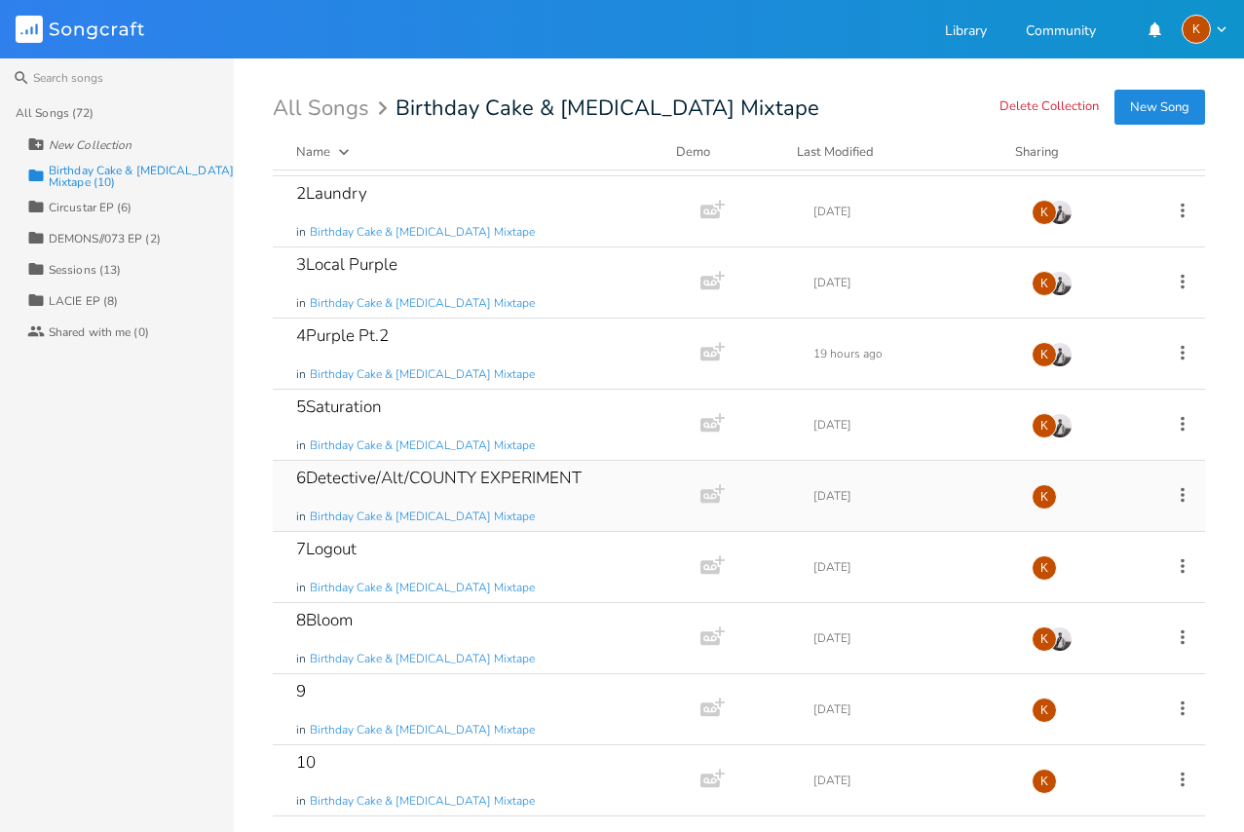
click at [1172, 486] on icon at bounding box center [1182, 494] width 21 height 21
click at [693, 482] on div "Add Demo" at bounding box center [713, 496] width 40 height 45
click at [636, 470] on div "6Detective/Alt/COUNTY EXPERIMENT in Birthday Cake & [MEDICAL_DATA] Mixtape" at bounding box center [482, 496] width 373 height 70
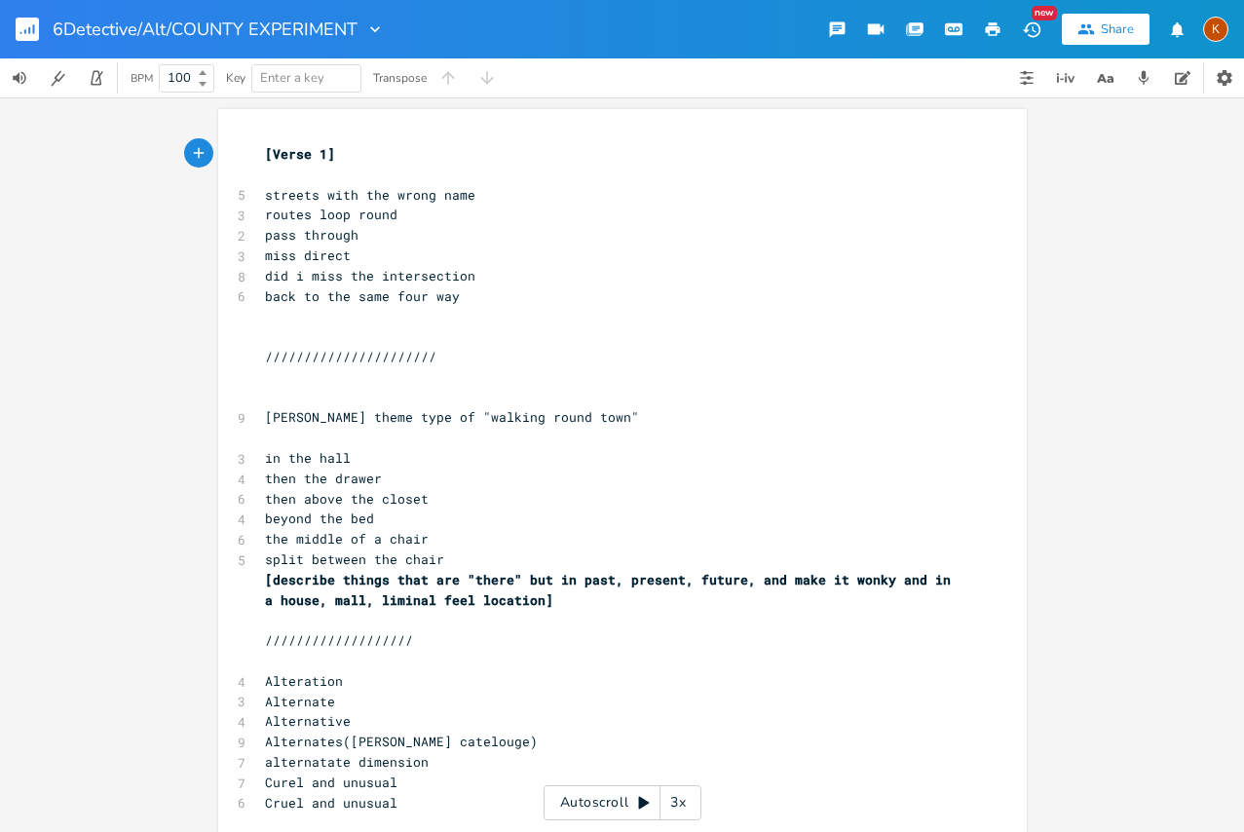
click at [20, 34] on rect "button" at bounding box center [27, 29] width 23 height 23
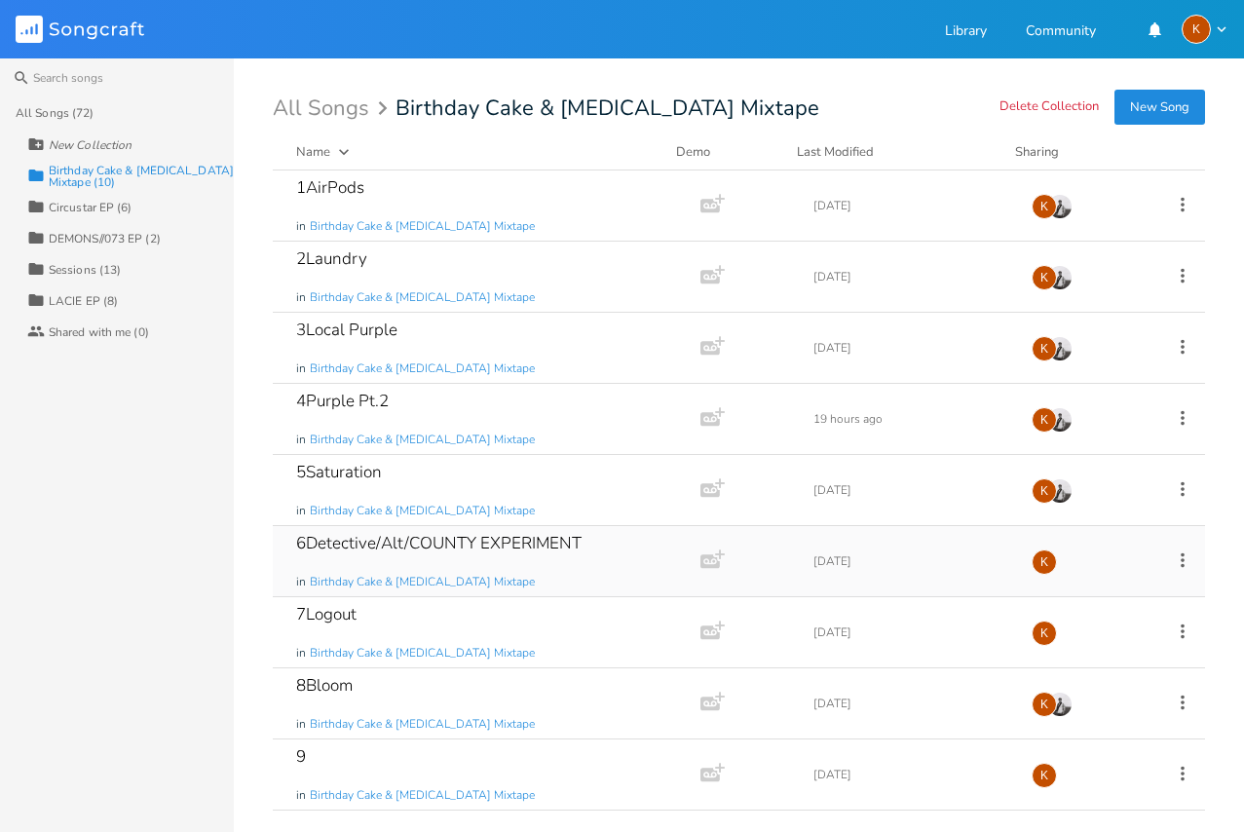
click at [1172, 555] on icon at bounding box center [1182, 560] width 21 height 21
click at [1115, 654] on li "Collection Collections" at bounding box center [1092, 656] width 156 height 33
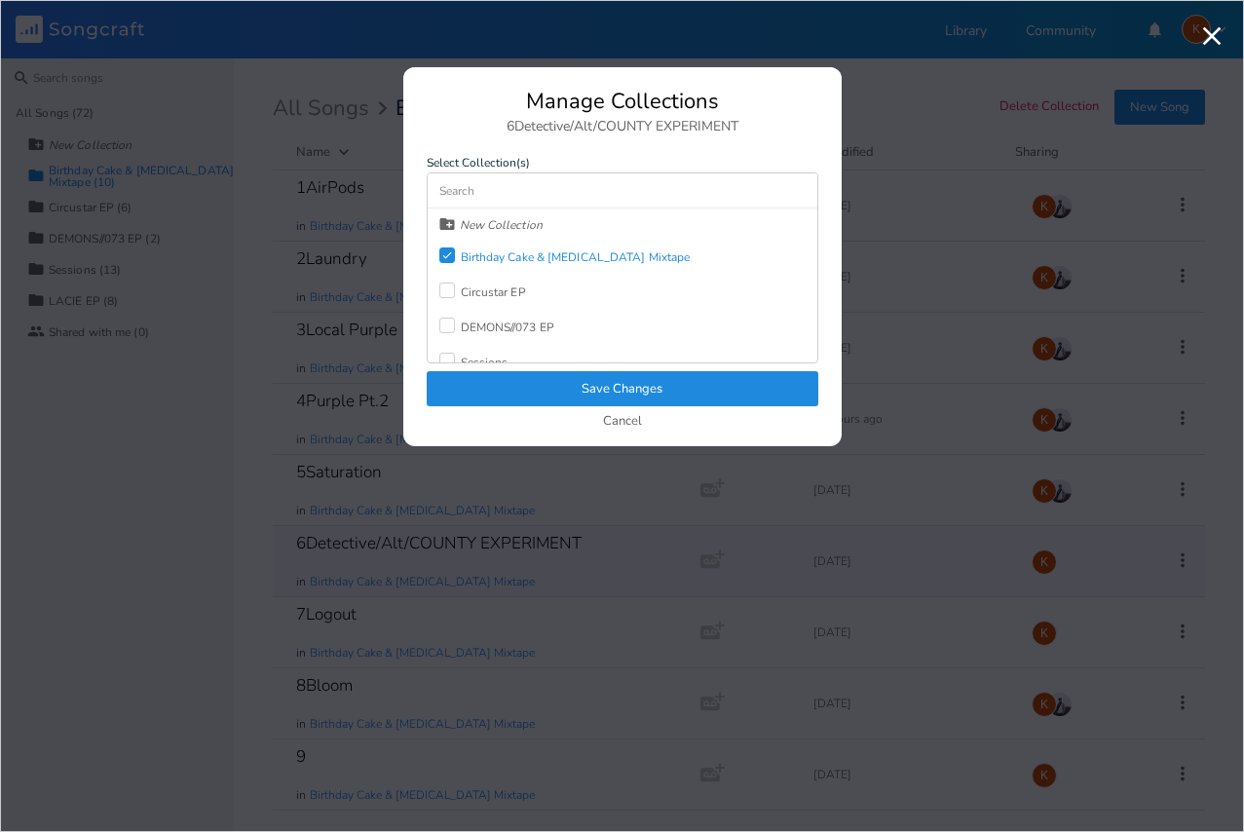
click at [445, 250] on icon "Check" at bounding box center [447, 255] width 12 height 12
click at [455, 307] on label at bounding box center [450, 309] width 21 height 19
click at [576, 377] on button "Save Changes" at bounding box center [623, 388] width 392 height 35
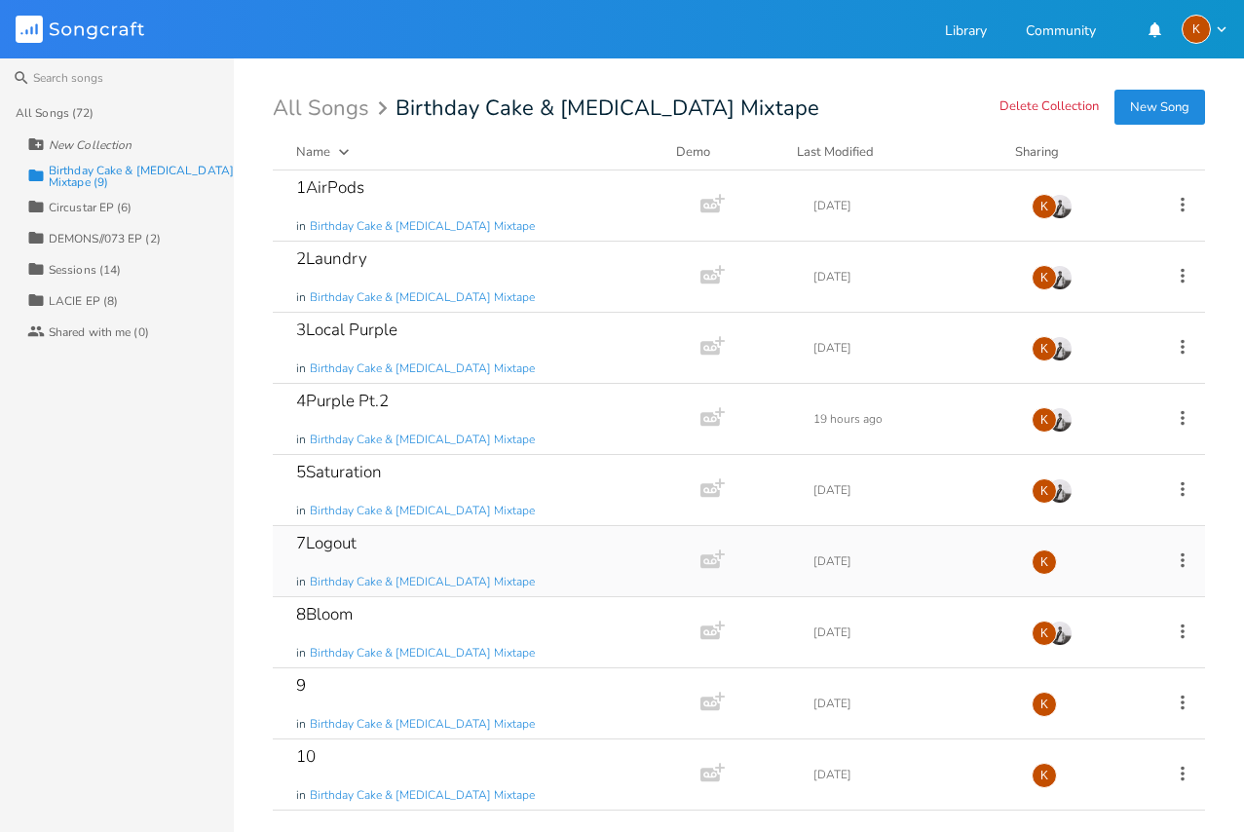
click at [1177, 557] on icon at bounding box center [1182, 560] width 21 height 21
click at [1136, 581] on li "Edit Rename" at bounding box center [1104, 590] width 156 height 33
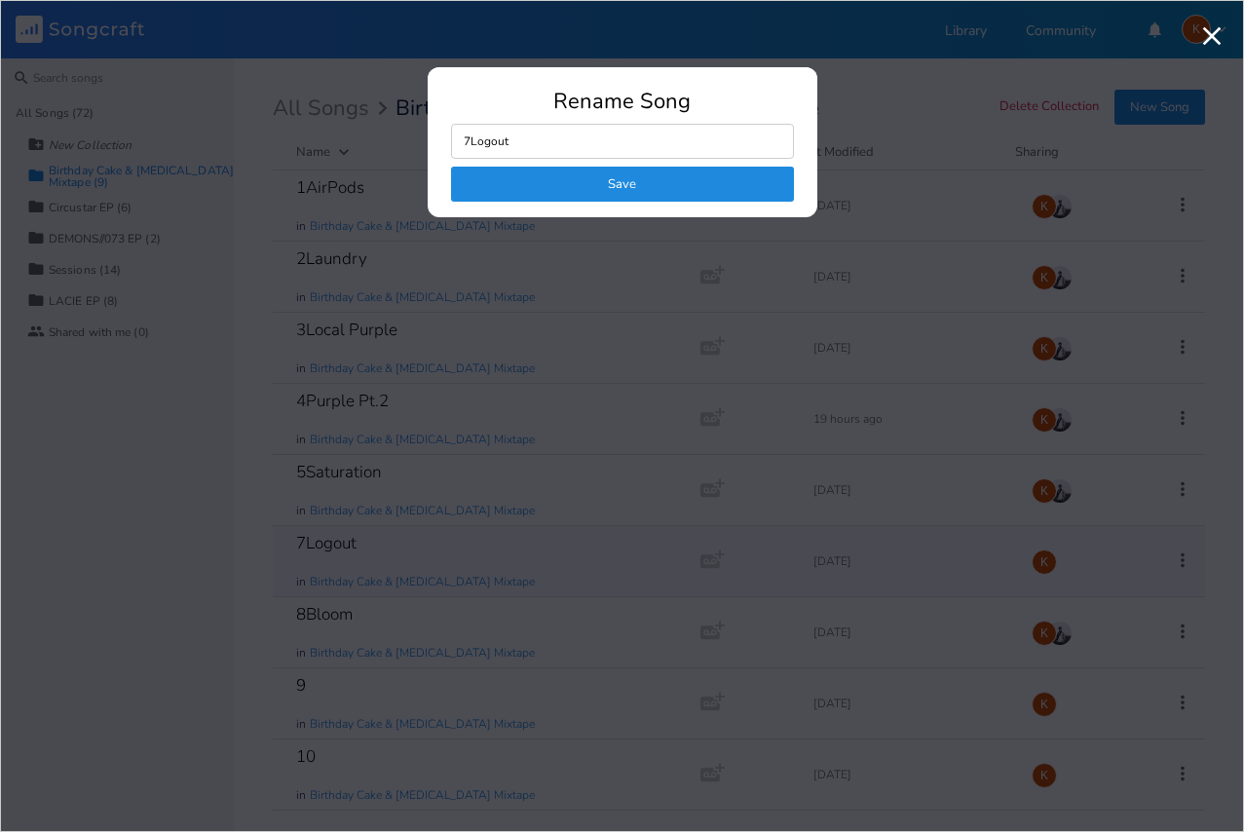
click at [629, 121] on div "Rename Song 7Logout Save" at bounding box center [623, 154] width 390 height 127
click at [595, 147] on input "7Logout" at bounding box center [622, 141] width 343 height 35
type input "7Login"
click button "Save" at bounding box center [622, 184] width 343 height 35
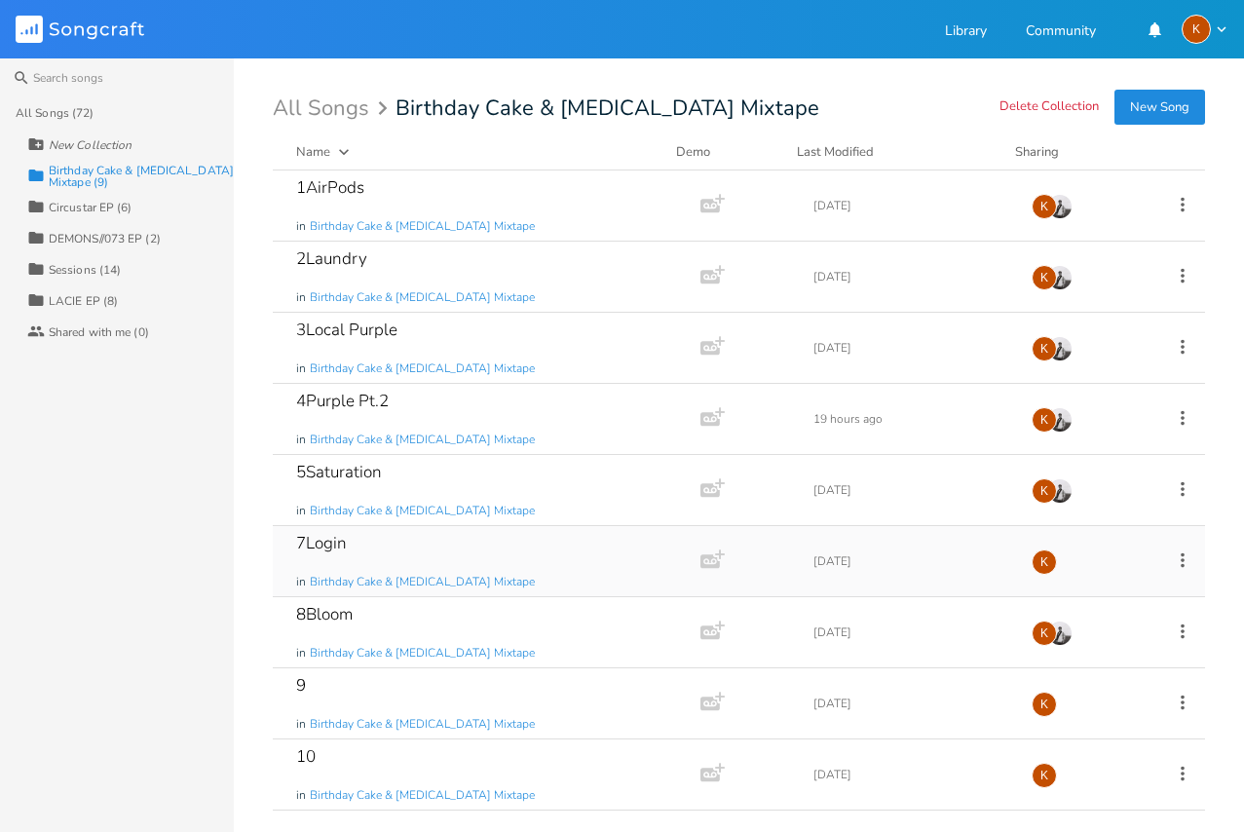
click at [1181, 562] on icon at bounding box center [1182, 560] width 21 height 21
click at [1072, 584] on span "Edit Rename" at bounding box center [1064, 591] width 61 height 14
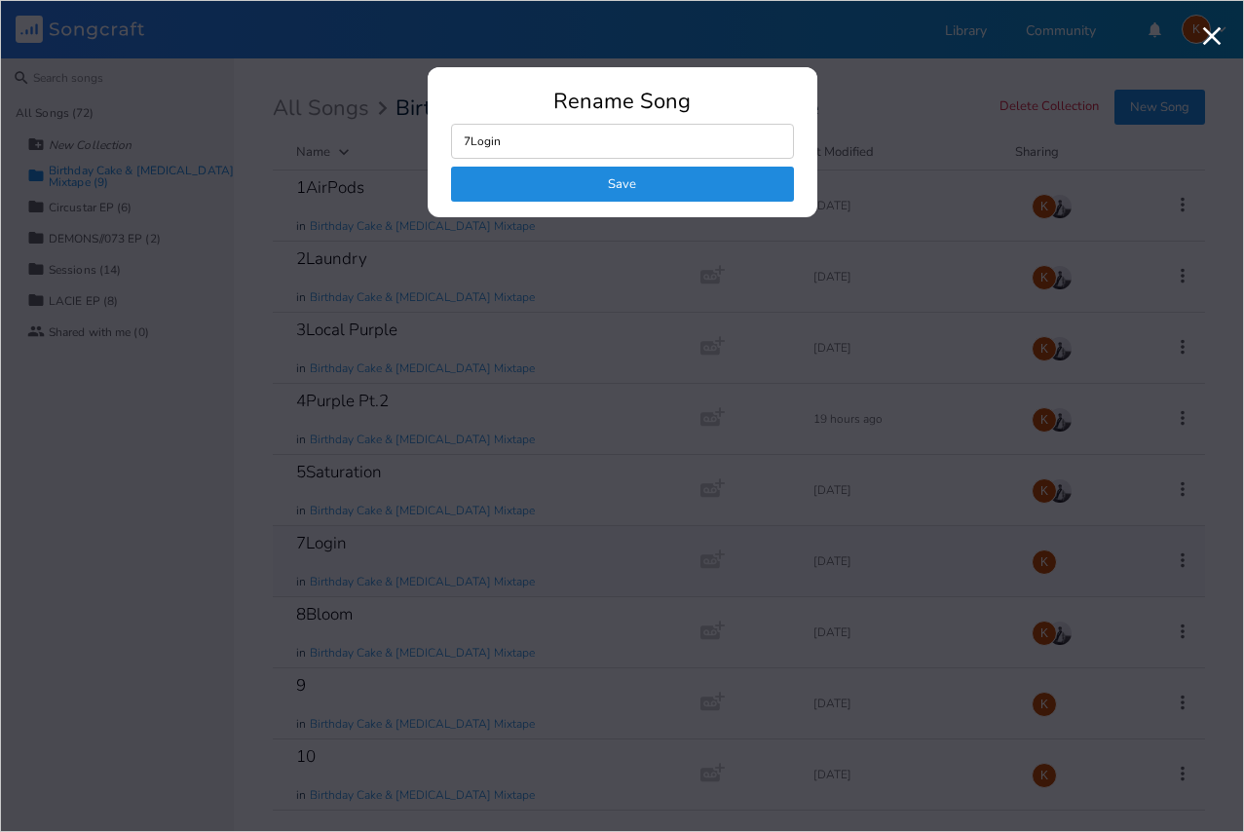
click at [523, 127] on input "7Login" at bounding box center [622, 141] width 343 height 35
type input "7LogOut"
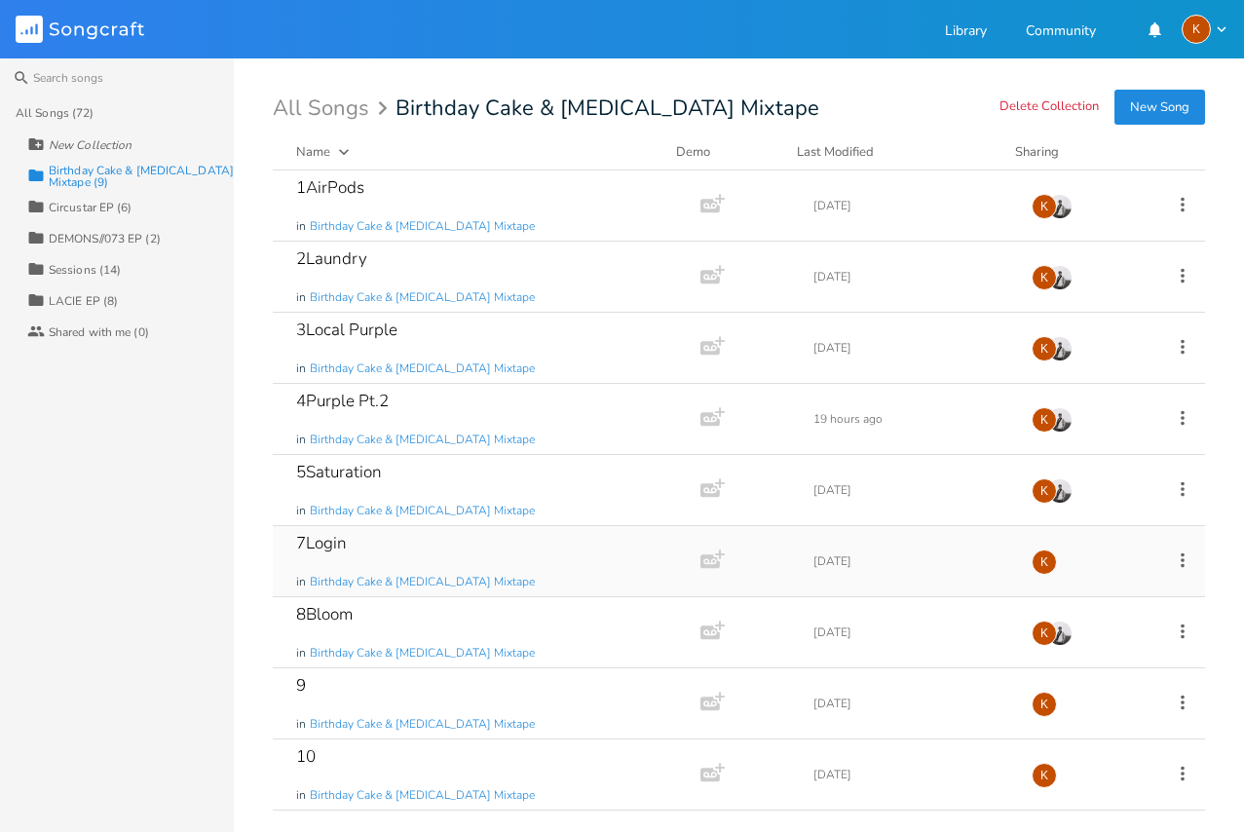
click at [1180, 556] on icon at bounding box center [1182, 560] width 21 height 21
click at [1095, 587] on span "Edit Rename" at bounding box center [1064, 591] width 61 height 14
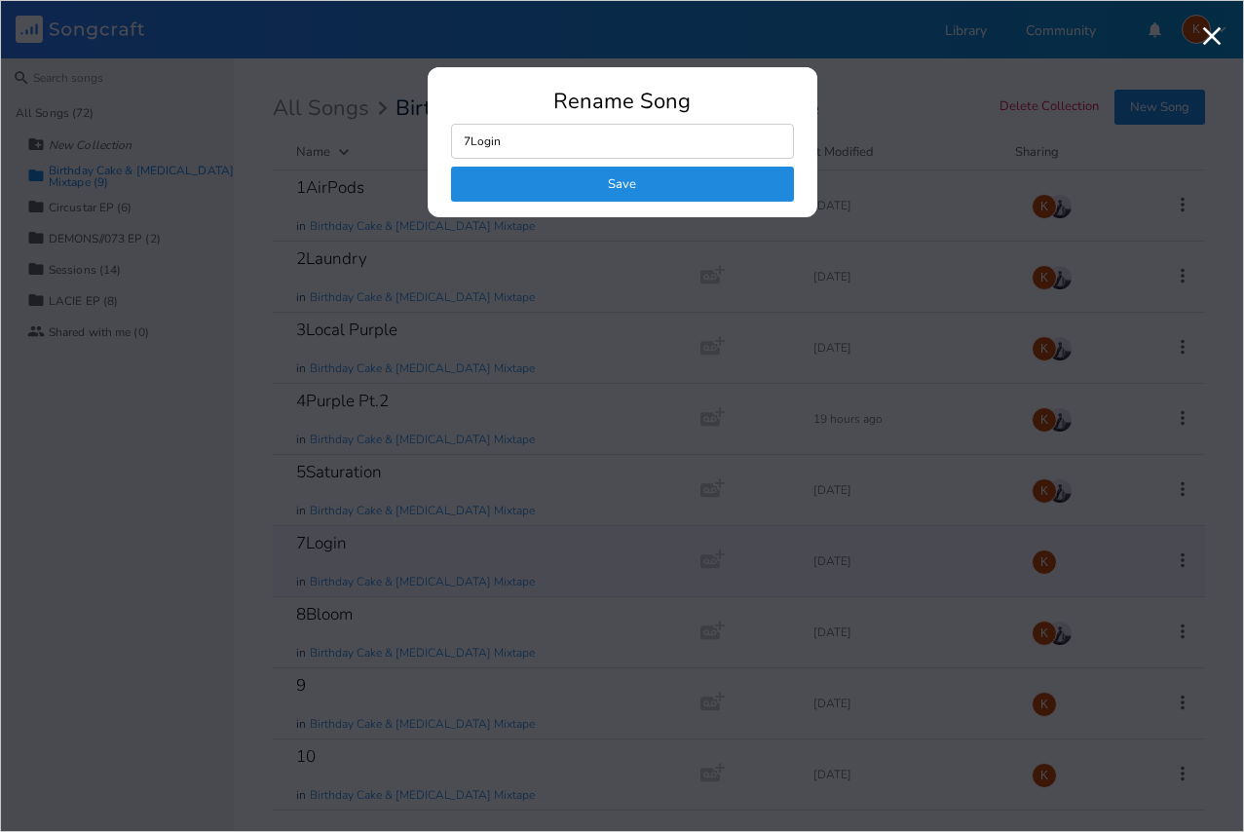
click at [576, 125] on input "7Login" at bounding box center [622, 141] width 343 height 35
type input "7LogOut"
click at [700, 182] on button "Save" at bounding box center [622, 184] width 343 height 35
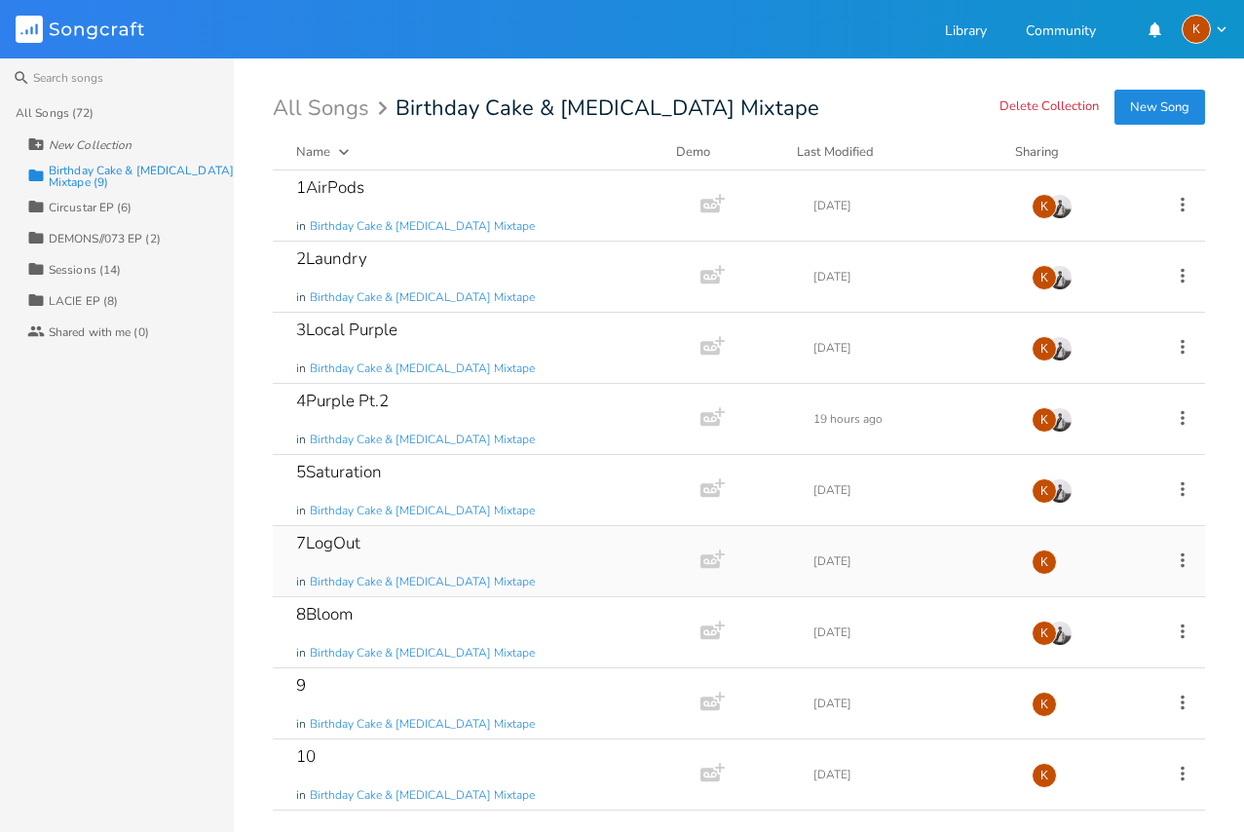
click at [1181, 557] on icon at bounding box center [1182, 560] width 21 height 21
click at [1090, 584] on span "Edit Rename" at bounding box center [1064, 591] width 61 height 14
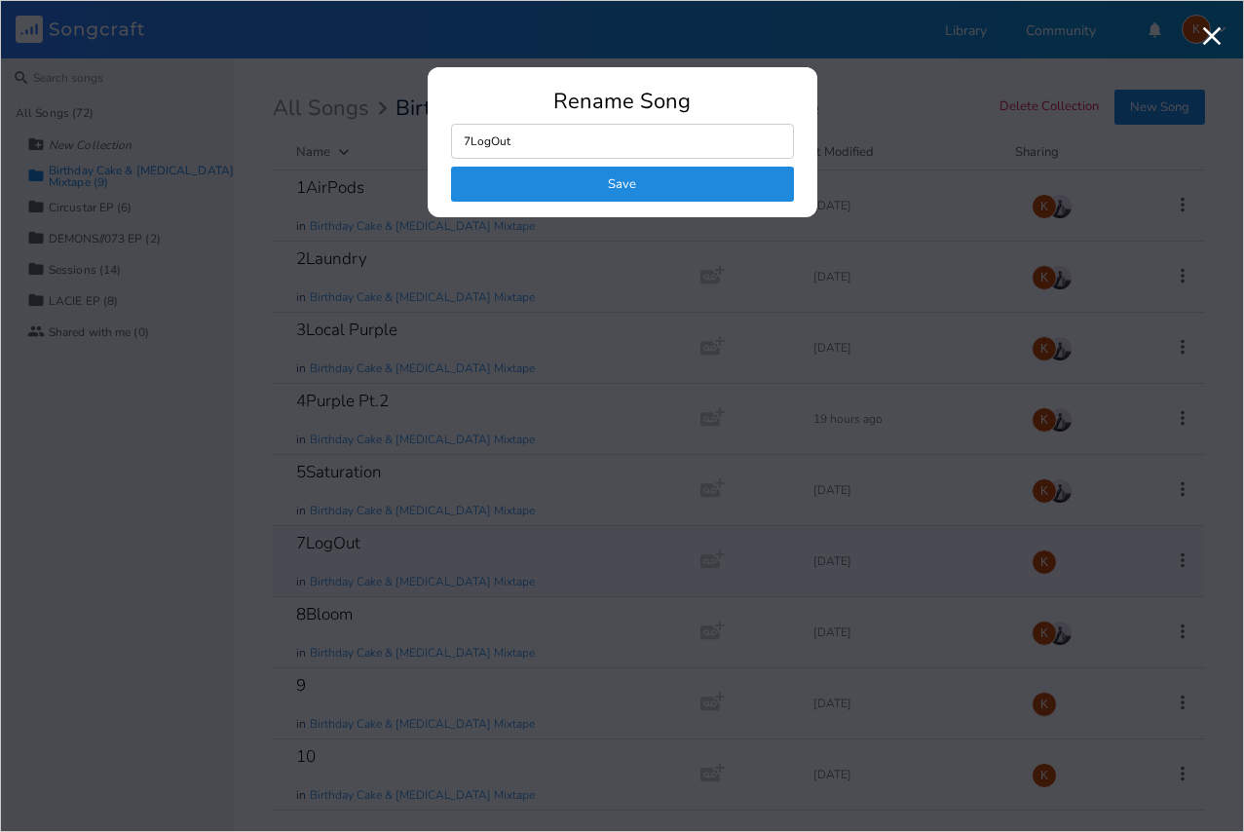
click at [642, 132] on input "7LogOut" at bounding box center [622, 141] width 343 height 35
type input "7Login"
click button "Save" at bounding box center [622, 184] width 343 height 35
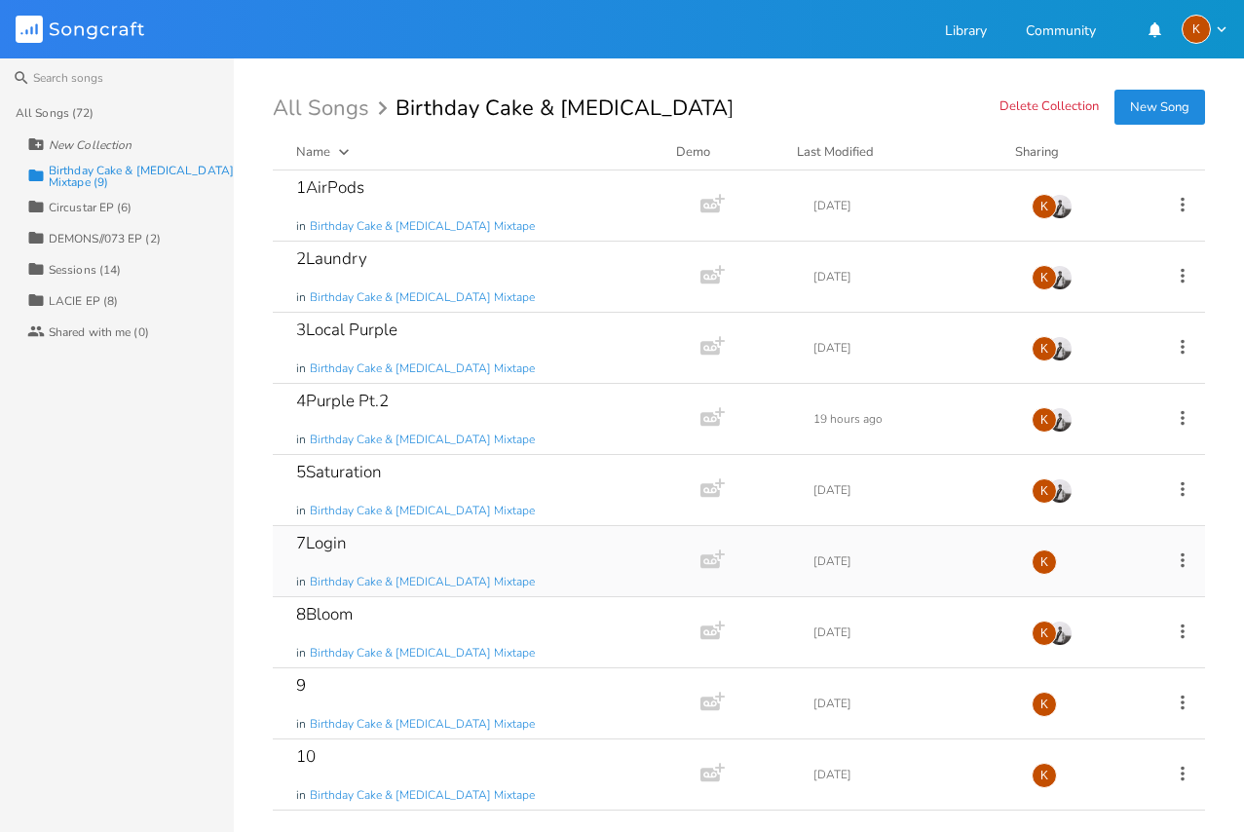
click at [96, 172] on div "Birthday Cake & [MEDICAL_DATA] Mixtape (9)" at bounding box center [141, 176] width 185 height 23
click at [57, 271] on div "Sessions (14)" at bounding box center [85, 270] width 72 height 12
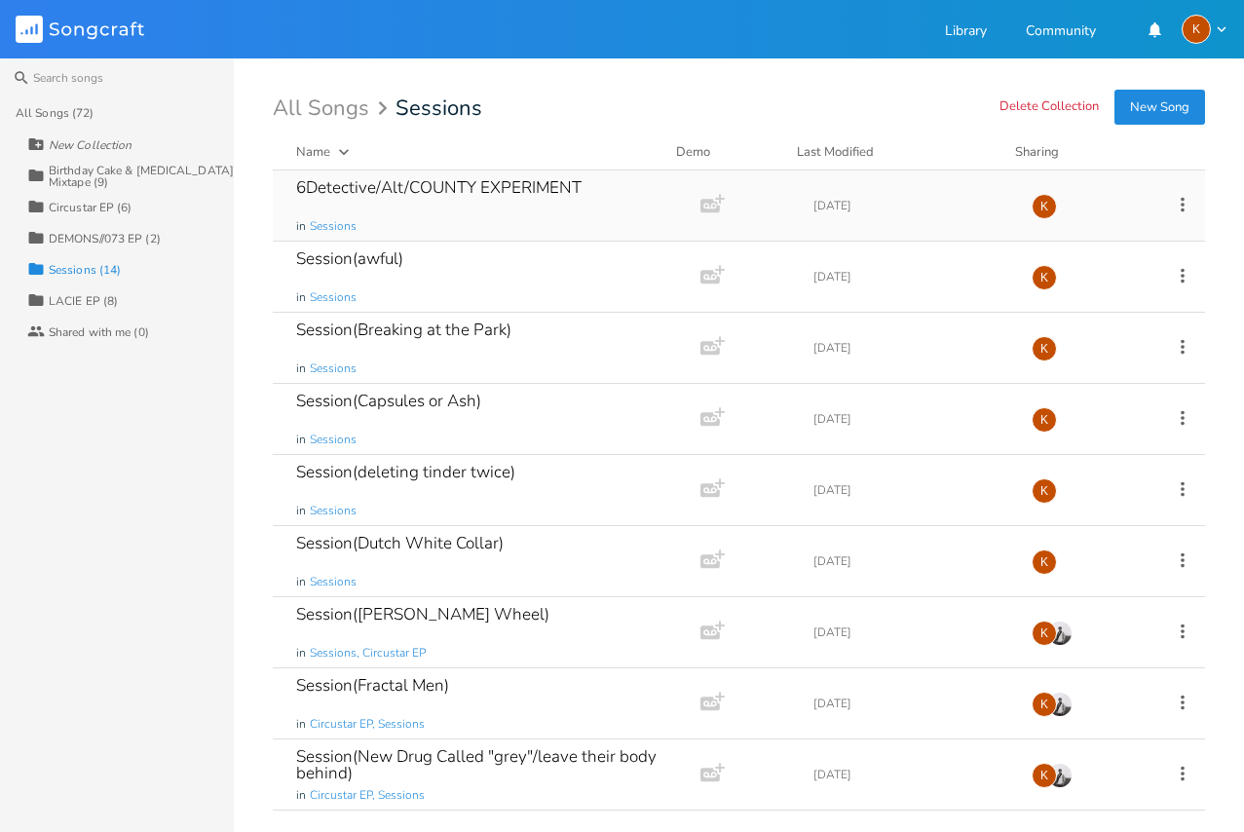
click at [1172, 209] on icon at bounding box center [1182, 204] width 21 height 21
click at [1087, 303] on span "Collection Collections" at bounding box center [1061, 301] width 78 height 14
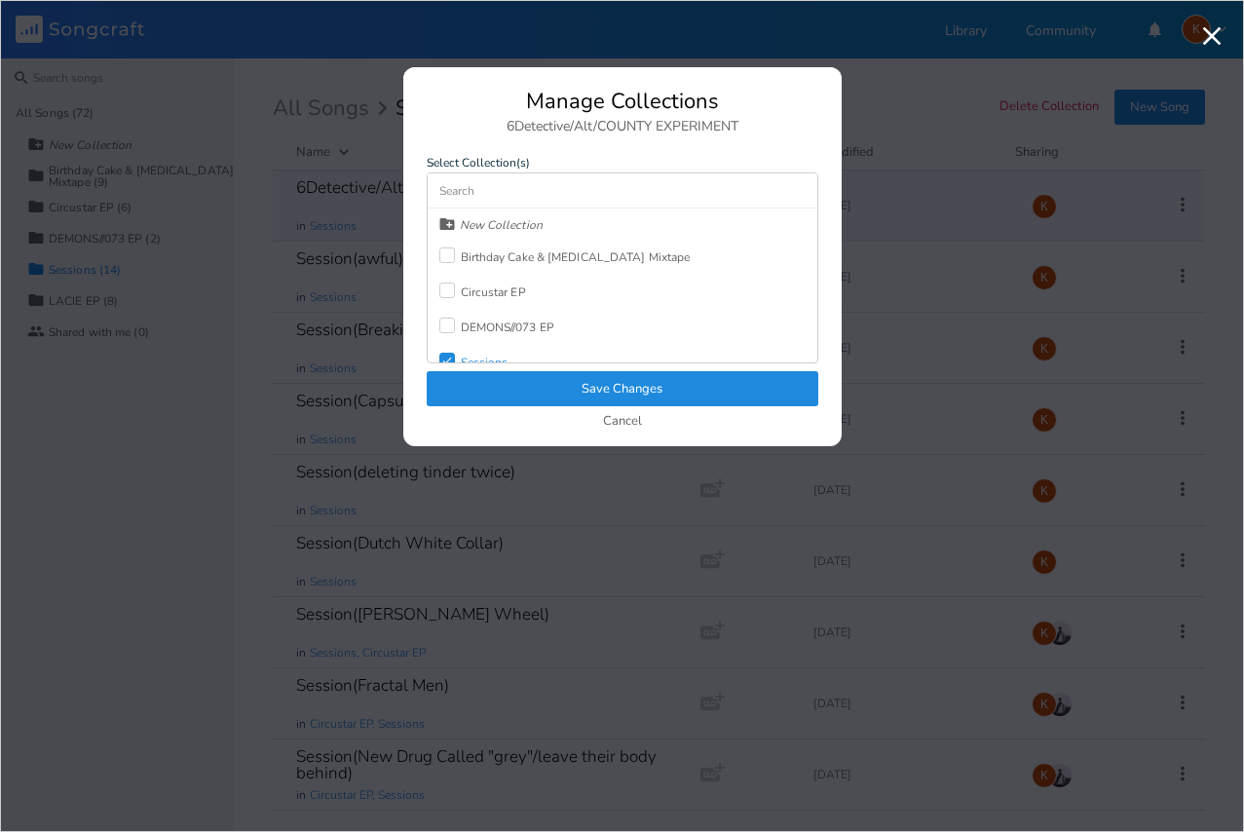
click at [475, 357] on div "Sessions" at bounding box center [485, 363] width 48 height 12
click at [440, 247] on div "Birthday Cake & [MEDICAL_DATA] Mixtape" at bounding box center [565, 257] width 251 height 35
click at [629, 395] on button "Save Changes" at bounding box center [623, 388] width 392 height 35
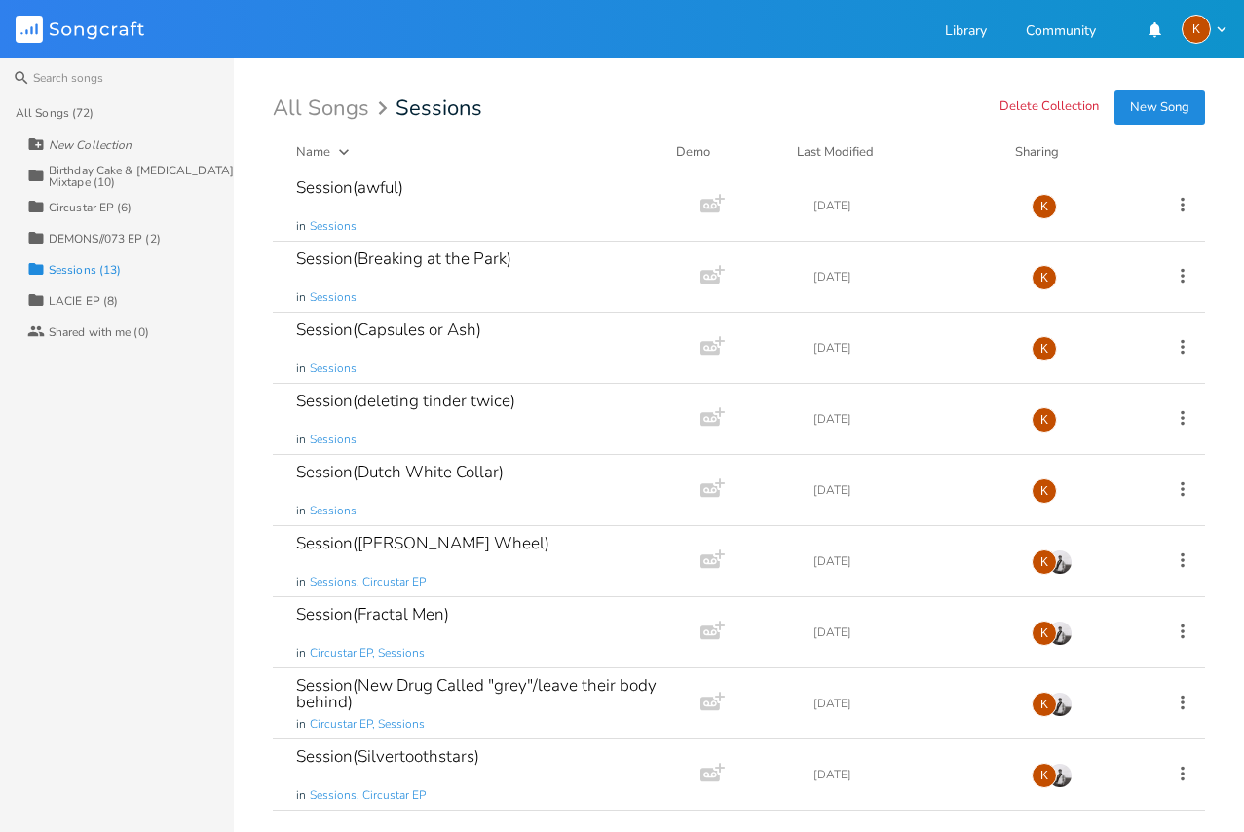
click at [90, 177] on div "Birthday Cake & [MEDICAL_DATA] Mixtape (10)" at bounding box center [141, 176] width 185 height 23
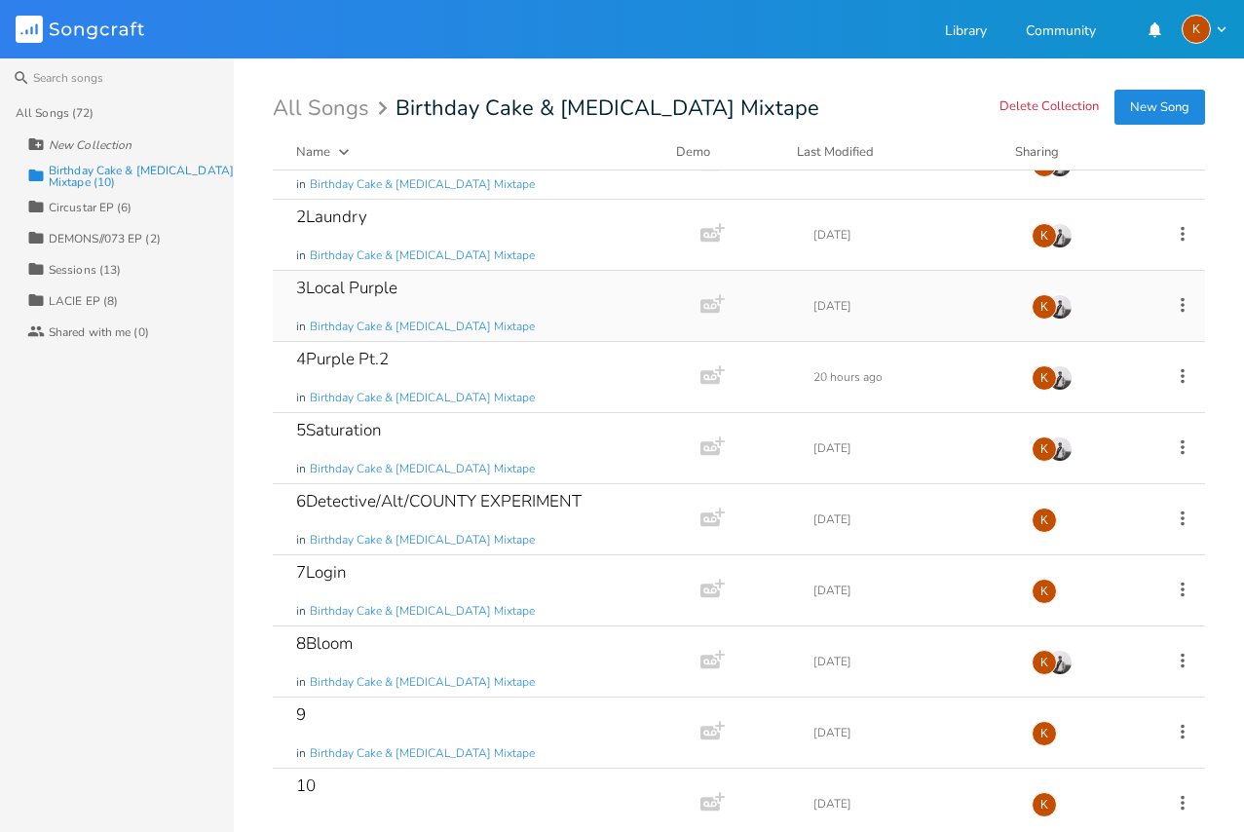
scroll to position [65, 0]
